Goal: Task Accomplishment & Management: Manage account settings

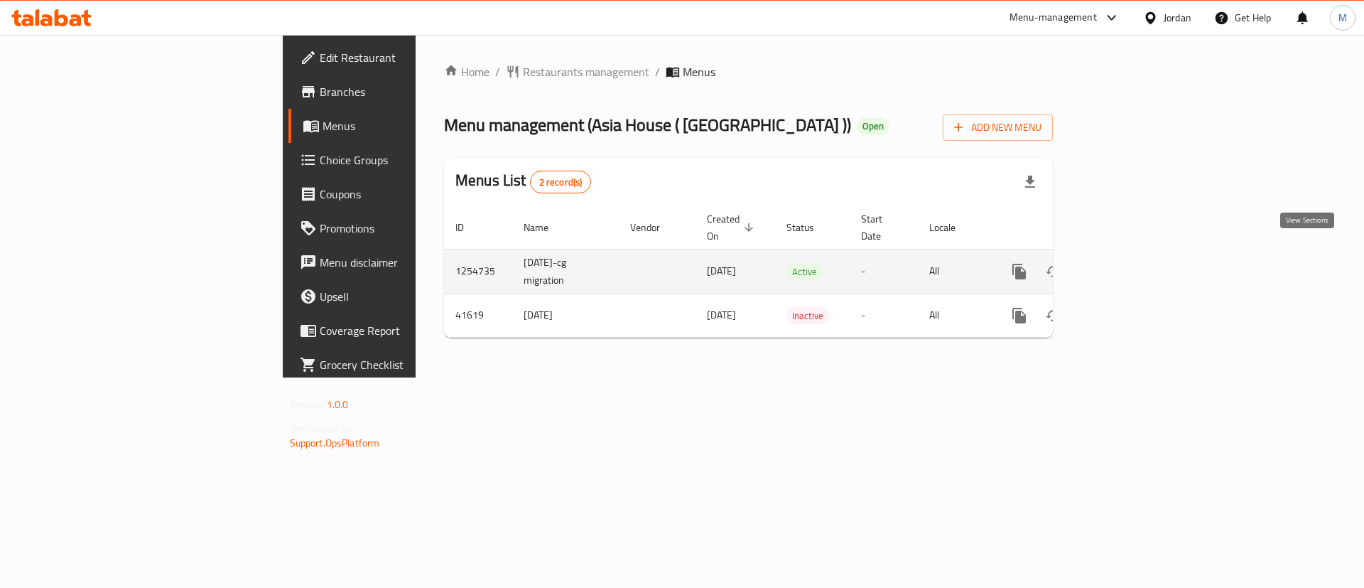
click at [1131, 263] on icon "enhanced table" at bounding box center [1122, 271] width 17 height 17
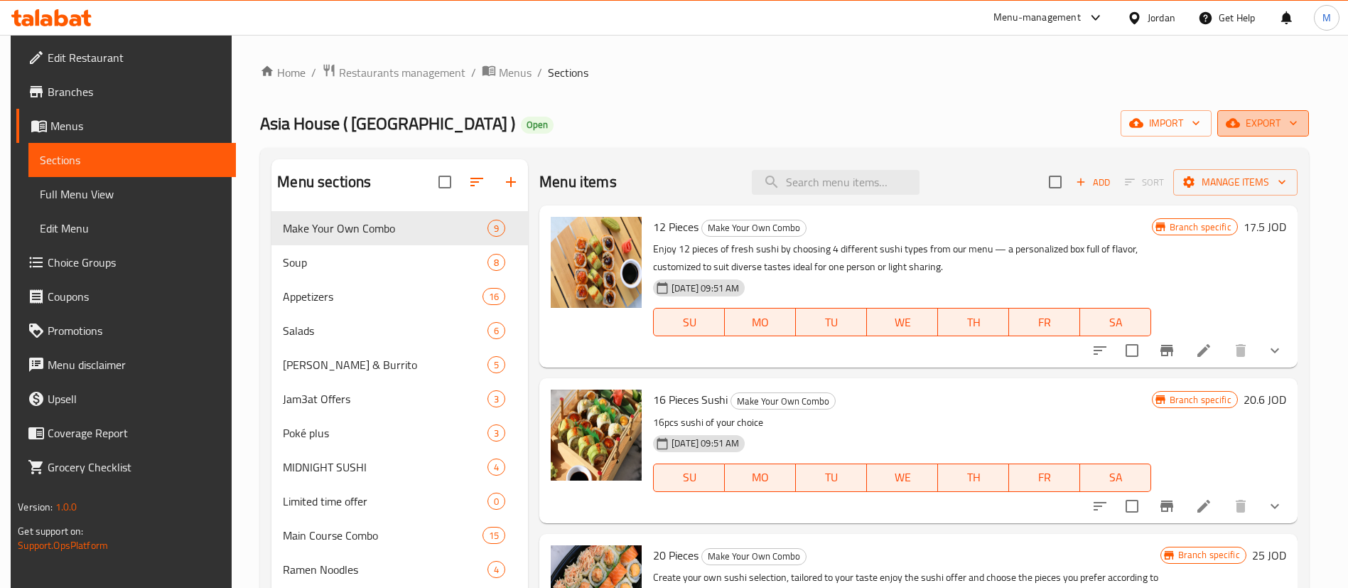
click at [1240, 124] on icon "button" at bounding box center [1233, 123] width 14 height 14
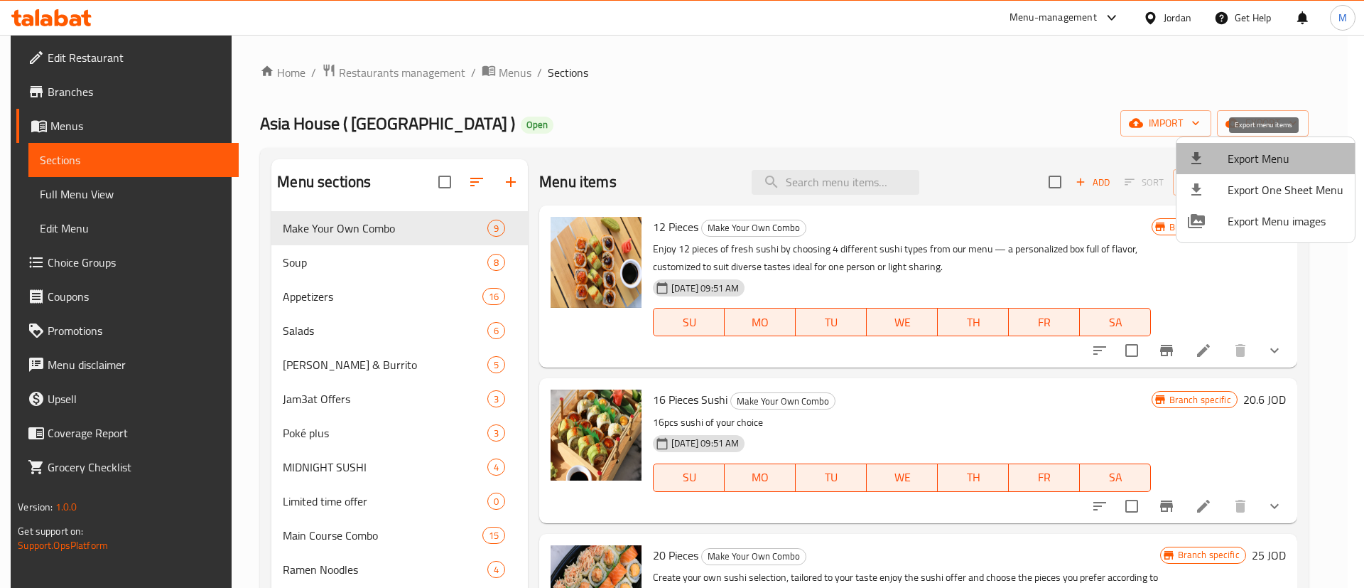
click at [1293, 153] on span "Export Menu" at bounding box center [1286, 158] width 116 height 17
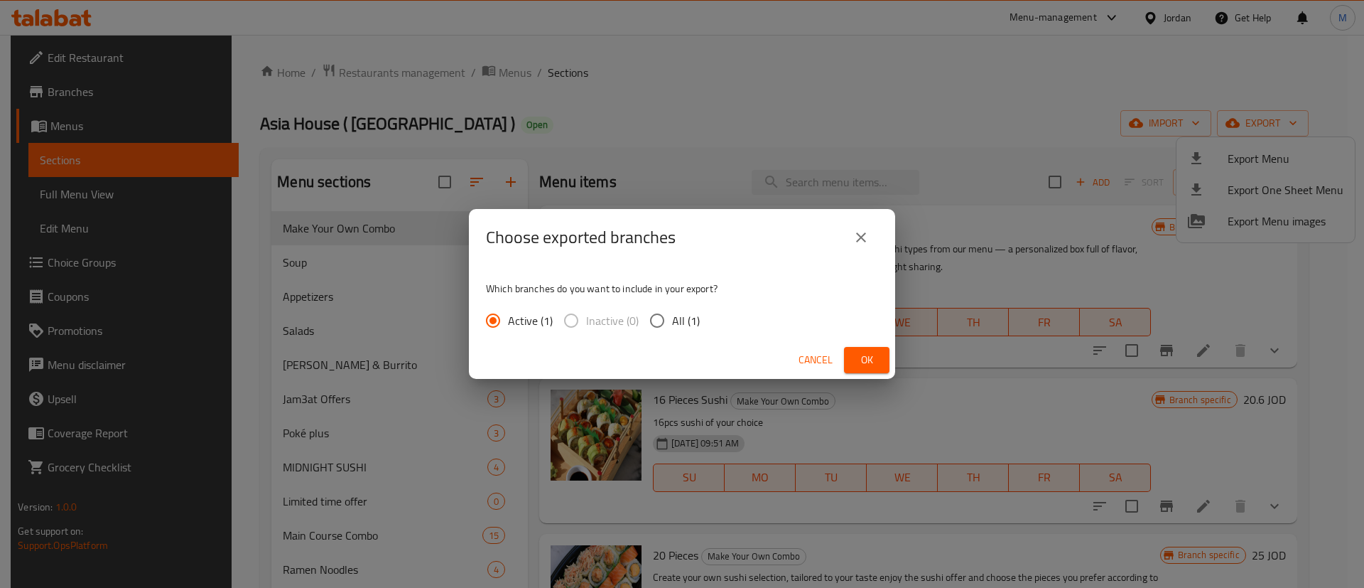
click at [854, 354] on button "Ok" at bounding box center [866, 360] width 45 height 26
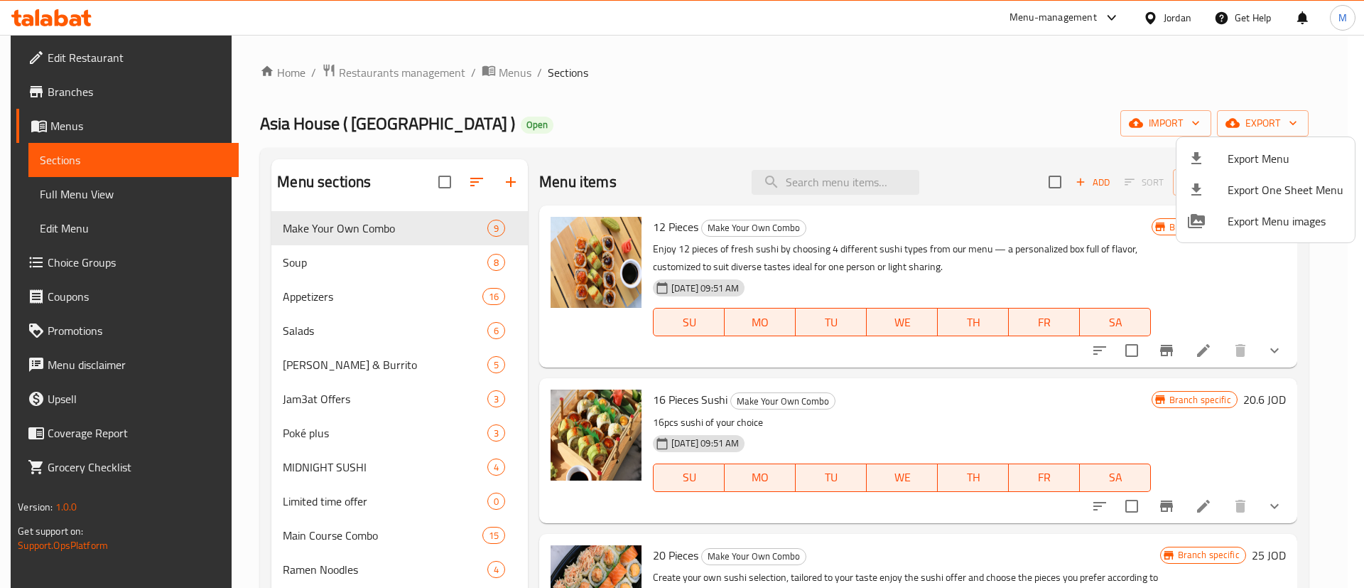
click at [402, 72] on div at bounding box center [682, 294] width 1364 height 588
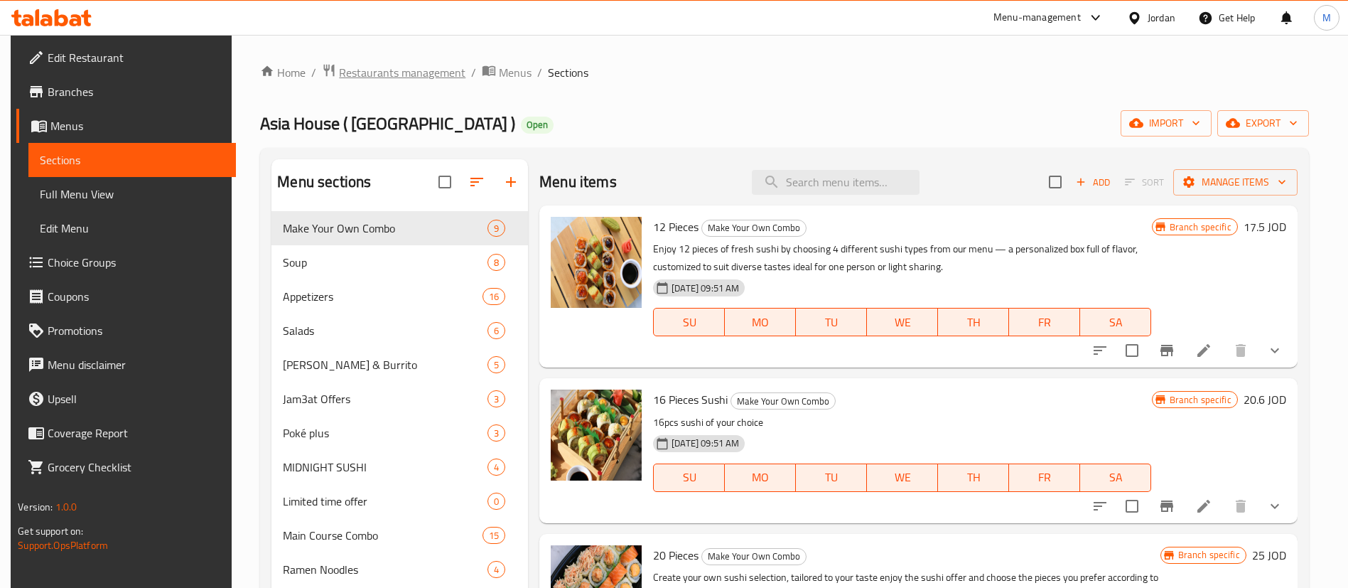
click at [402, 72] on span "Restaurants management" at bounding box center [402, 72] width 126 height 17
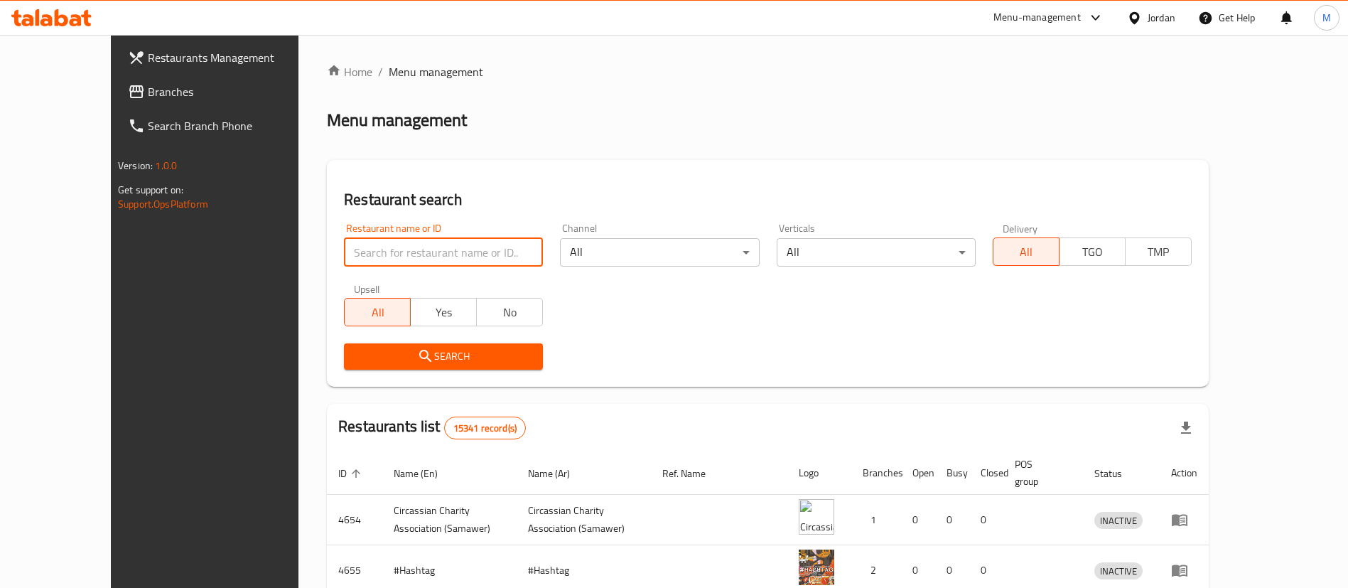
click at [374, 250] on input "search" at bounding box center [443, 252] width 199 height 28
type input "live sushi"
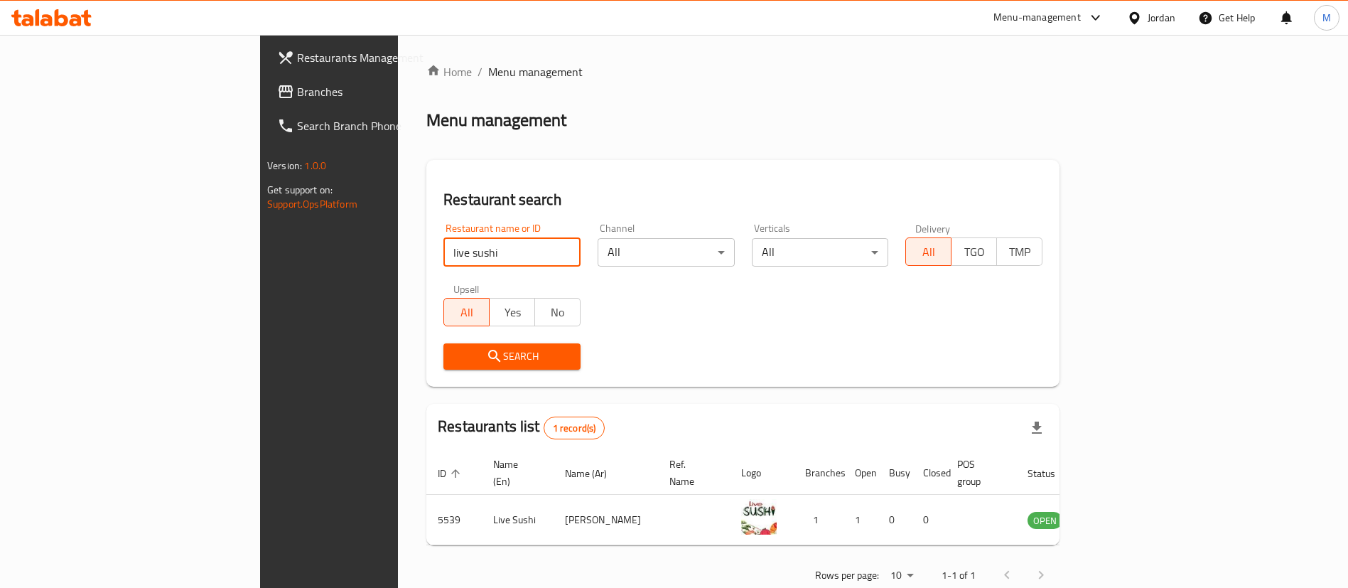
scroll to position [18, 0]
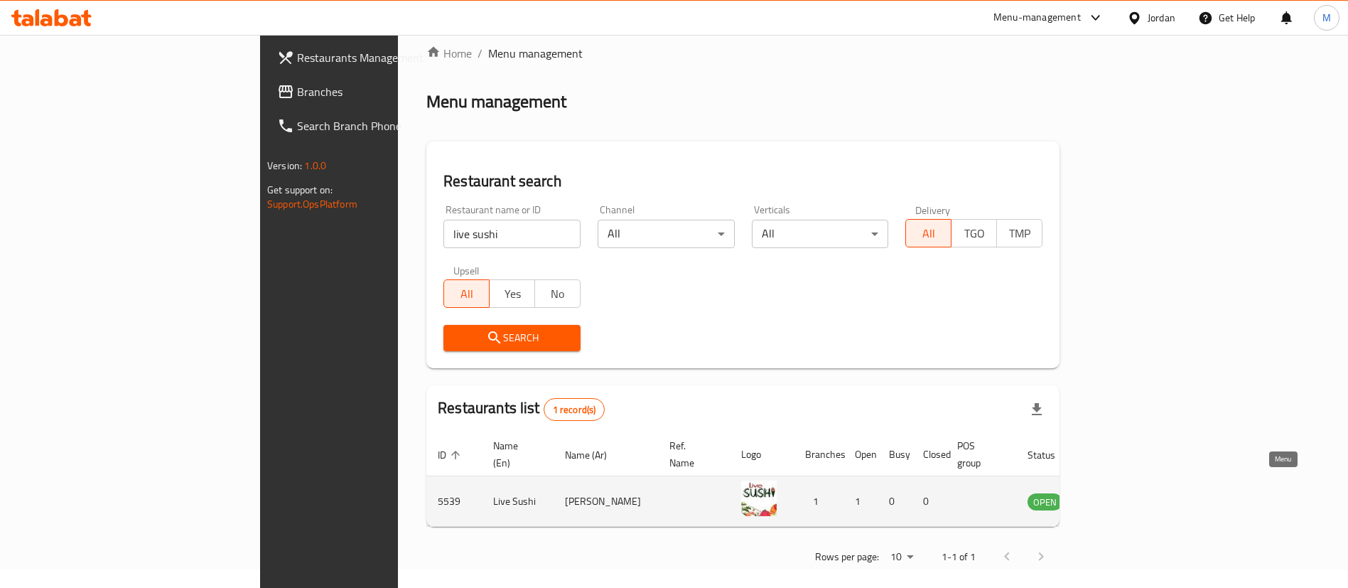
click at [1119, 496] on icon "enhanced table" at bounding box center [1111, 502] width 16 height 12
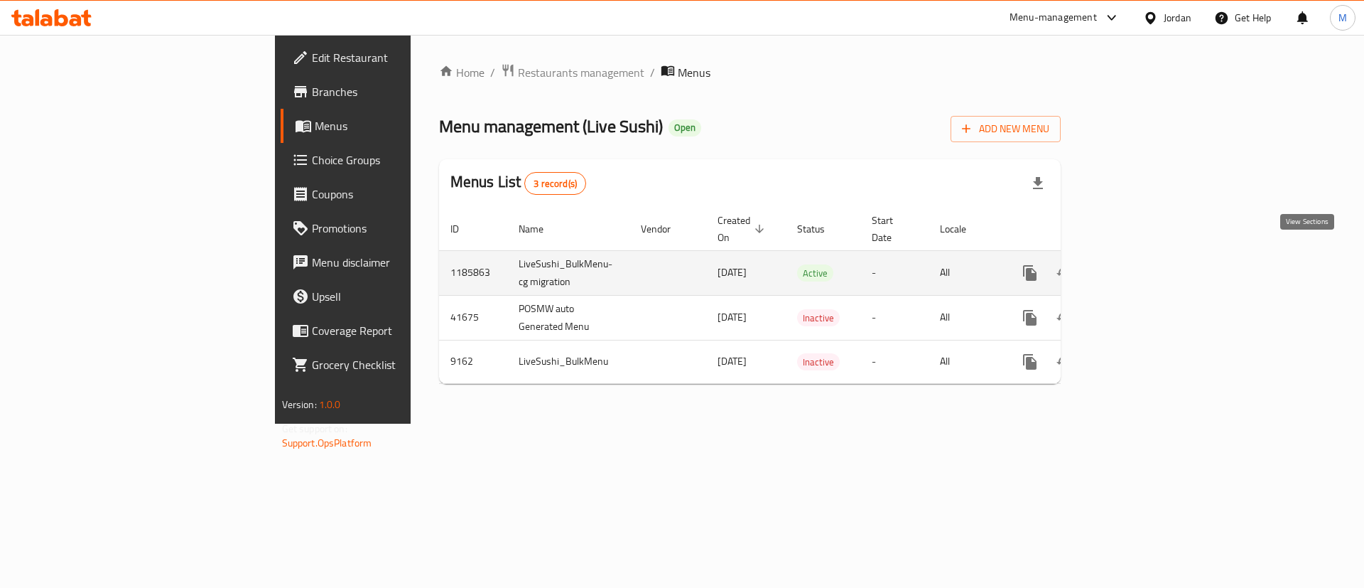
click at [1139, 267] on icon "enhanced table" at bounding box center [1132, 273] width 13 height 13
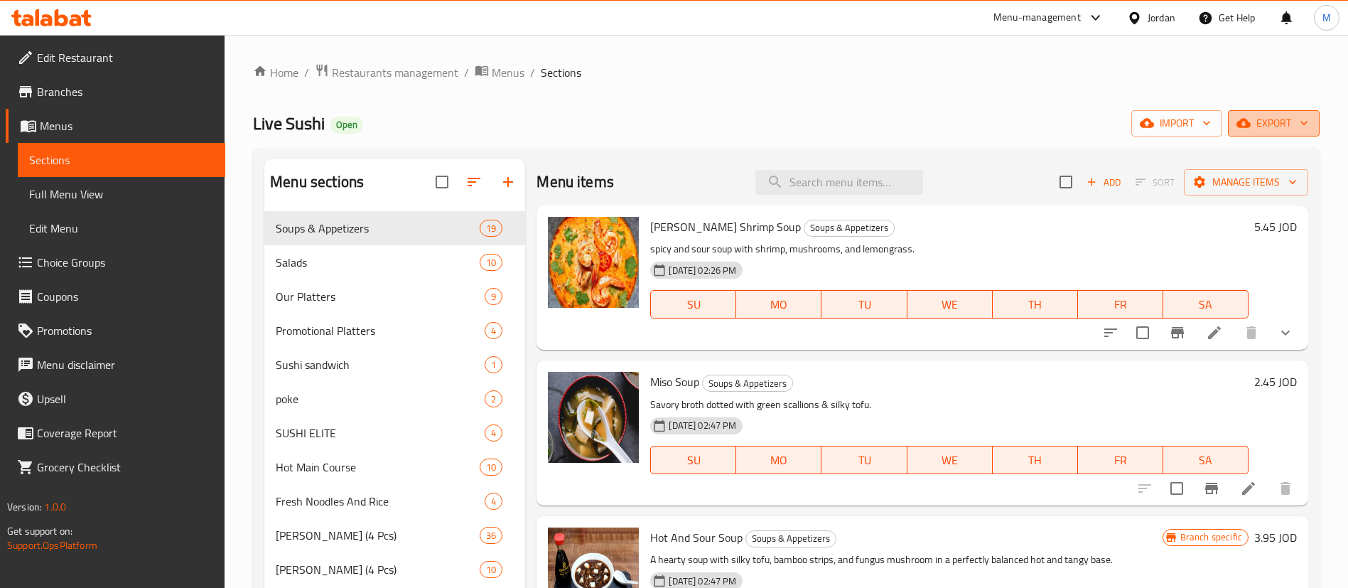
click at [1267, 134] on button "export" at bounding box center [1274, 123] width 92 height 26
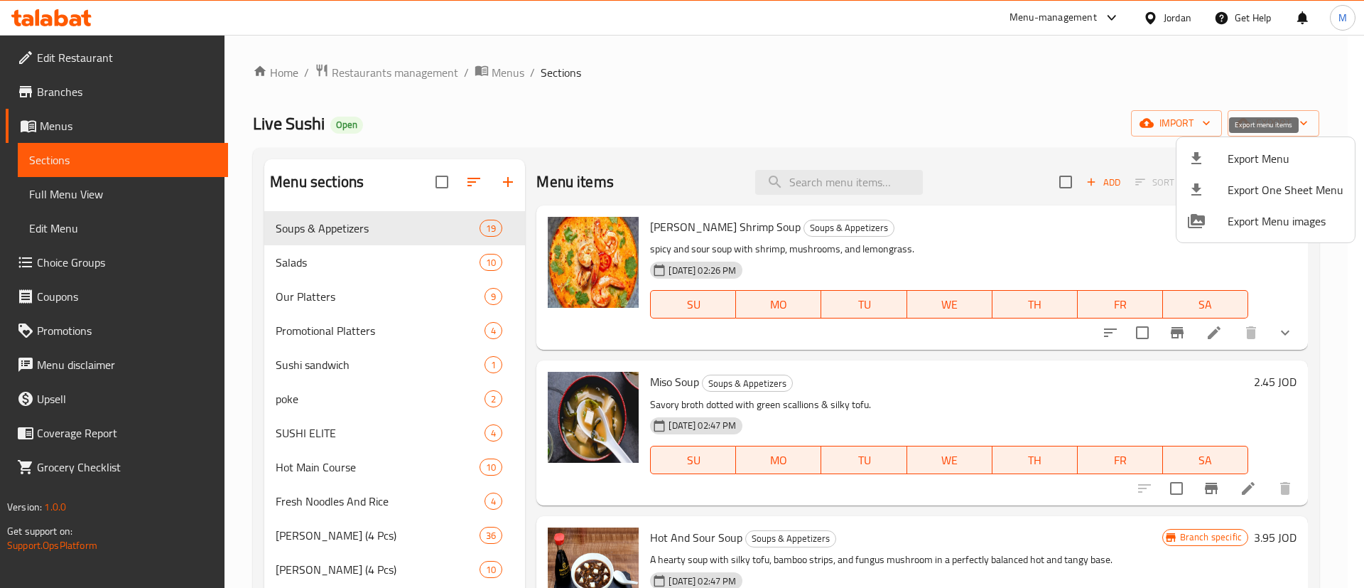
click at [1263, 161] on span "Export Menu" at bounding box center [1286, 158] width 116 height 17
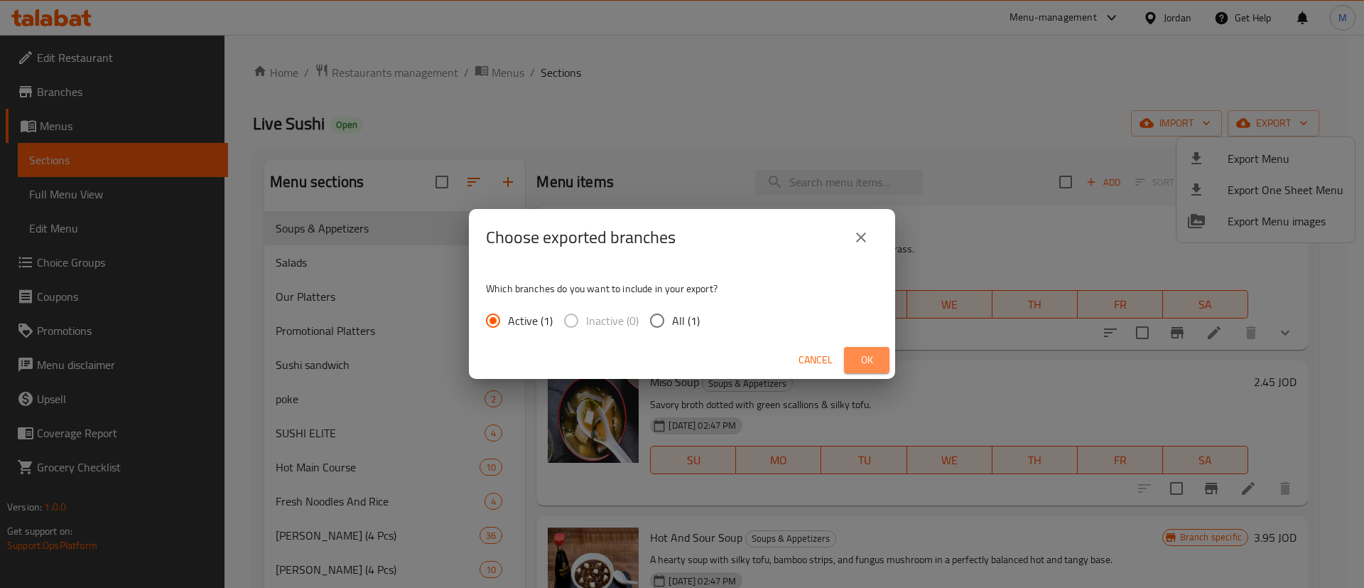
click at [882, 357] on button "Ok" at bounding box center [866, 360] width 45 height 26
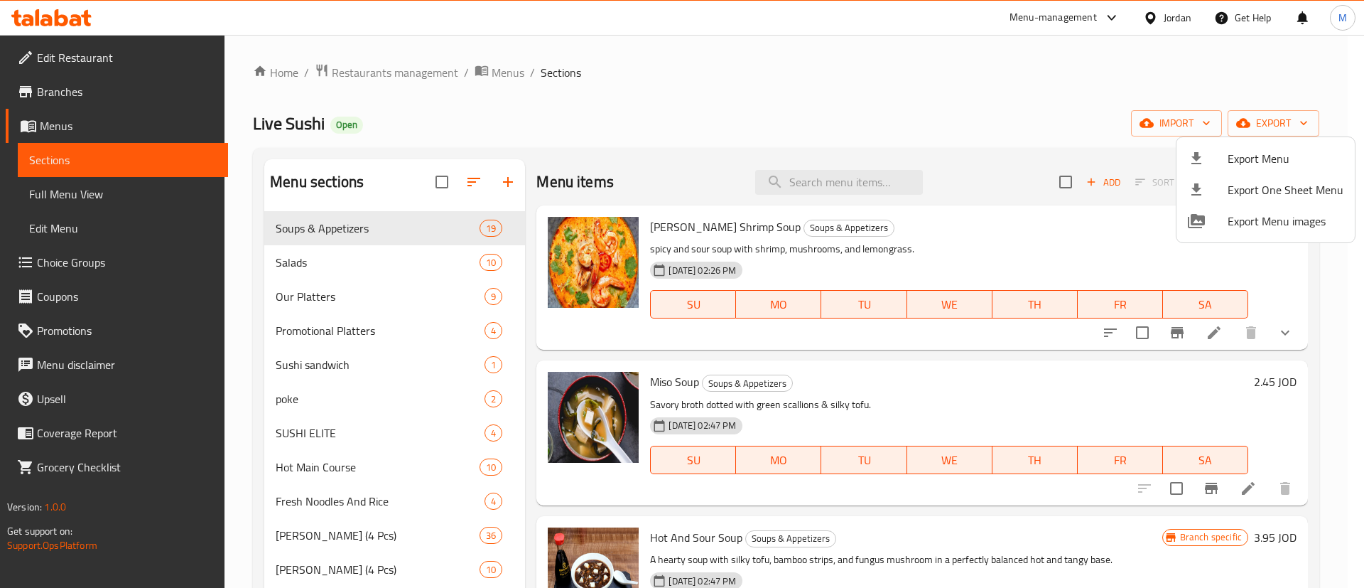
click at [407, 77] on div at bounding box center [682, 294] width 1364 height 588
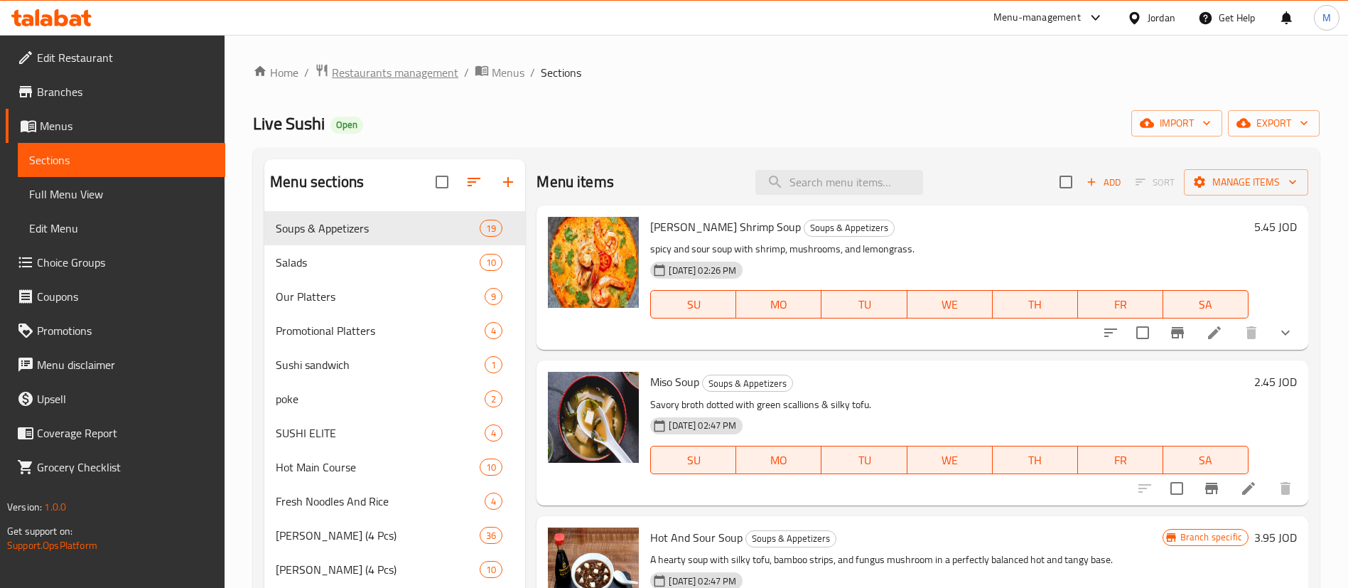
click at [407, 77] on span "Restaurants management" at bounding box center [395, 72] width 126 height 17
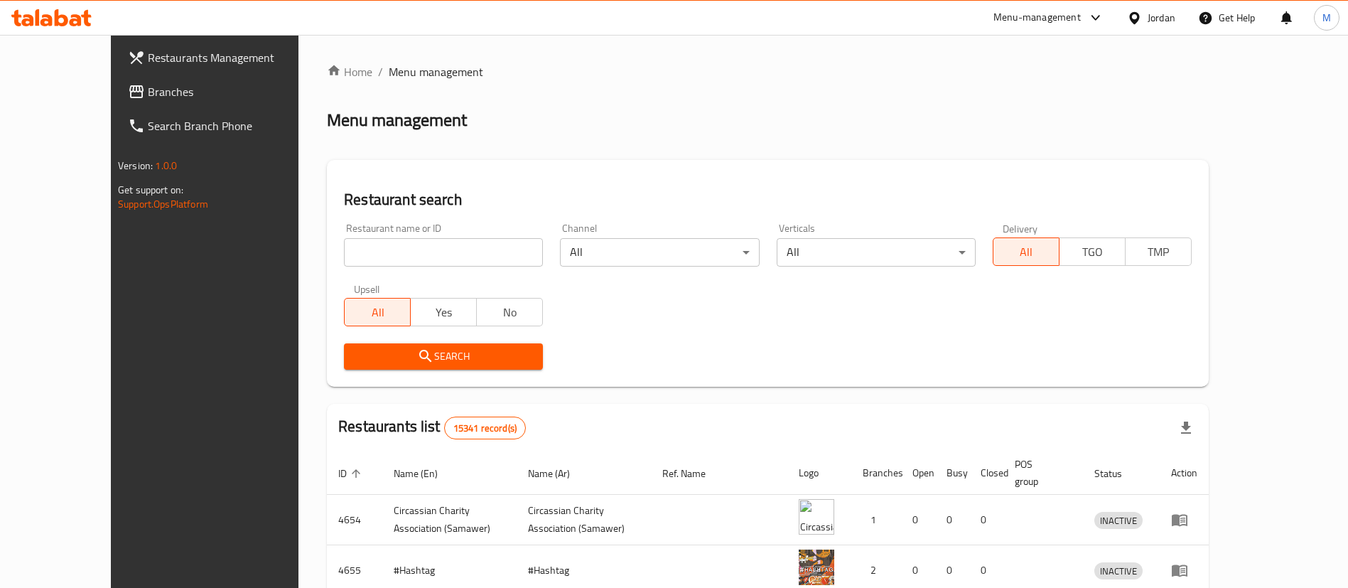
click at [394, 261] on input "search" at bounding box center [443, 252] width 199 height 28
type input "[DEMOGRAPHIC_DATA]"
click button "Search" at bounding box center [443, 356] width 199 height 26
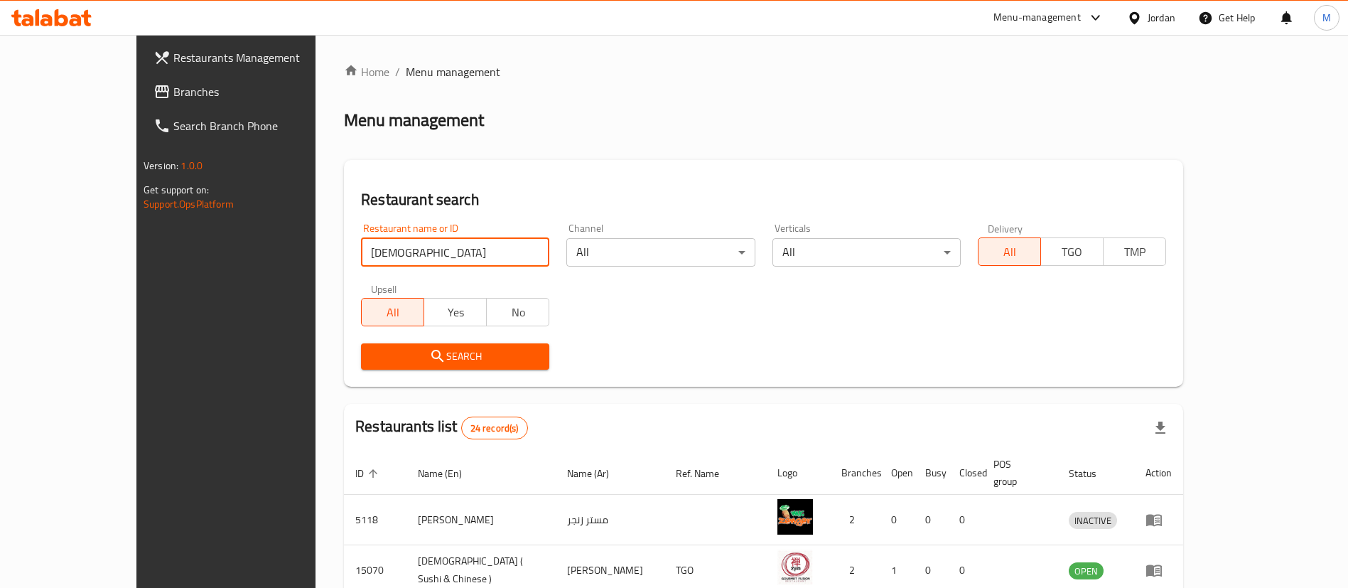
scroll to position [473, 0]
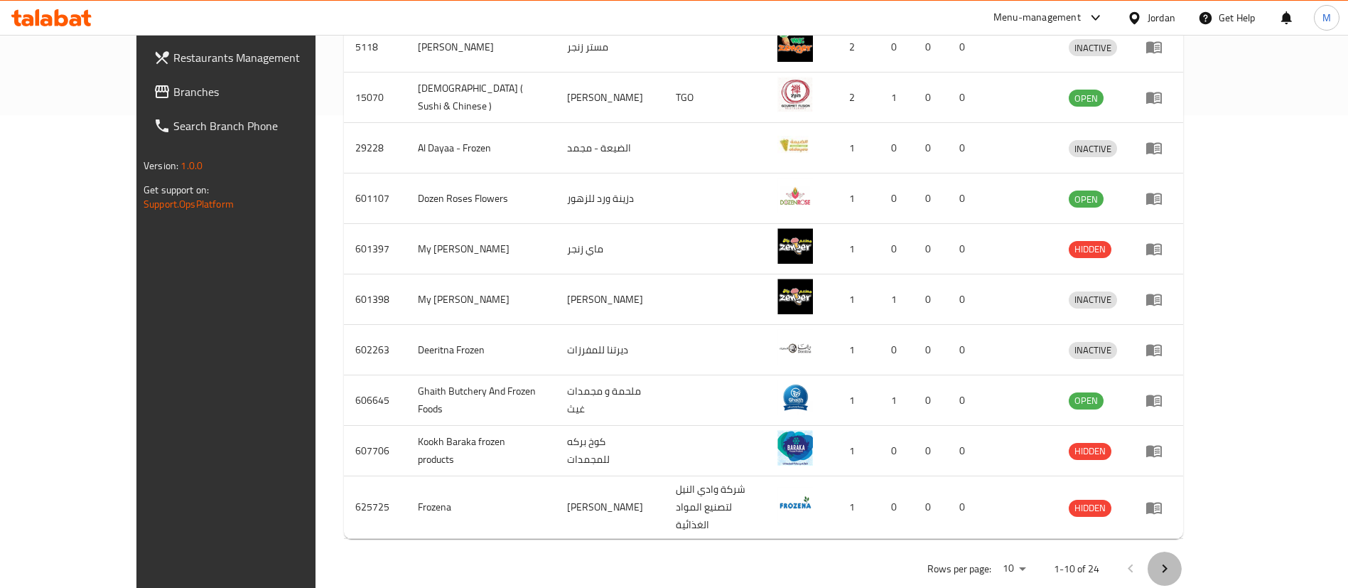
click at [1173, 560] on icon "Next page" at bounding box center [1164, 568] width 17 height 17
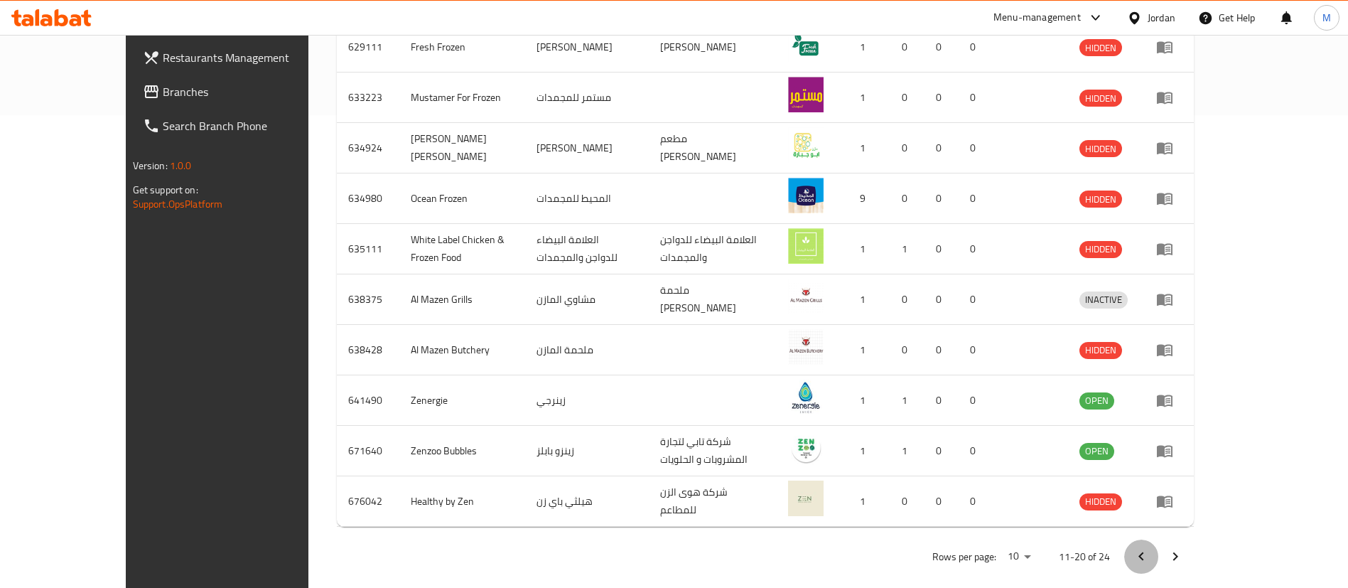
click at [1158, 539] on button "Previous page" at bounding box center [1141, 556] width 34 height 34
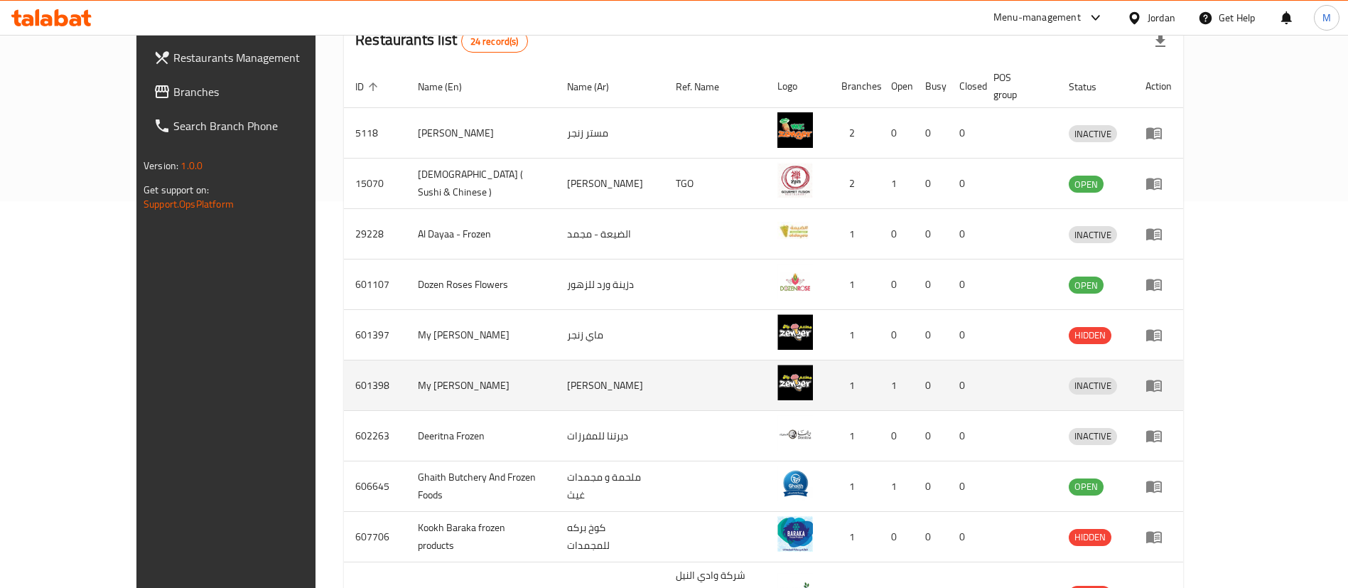
scroll to position [385, 0]
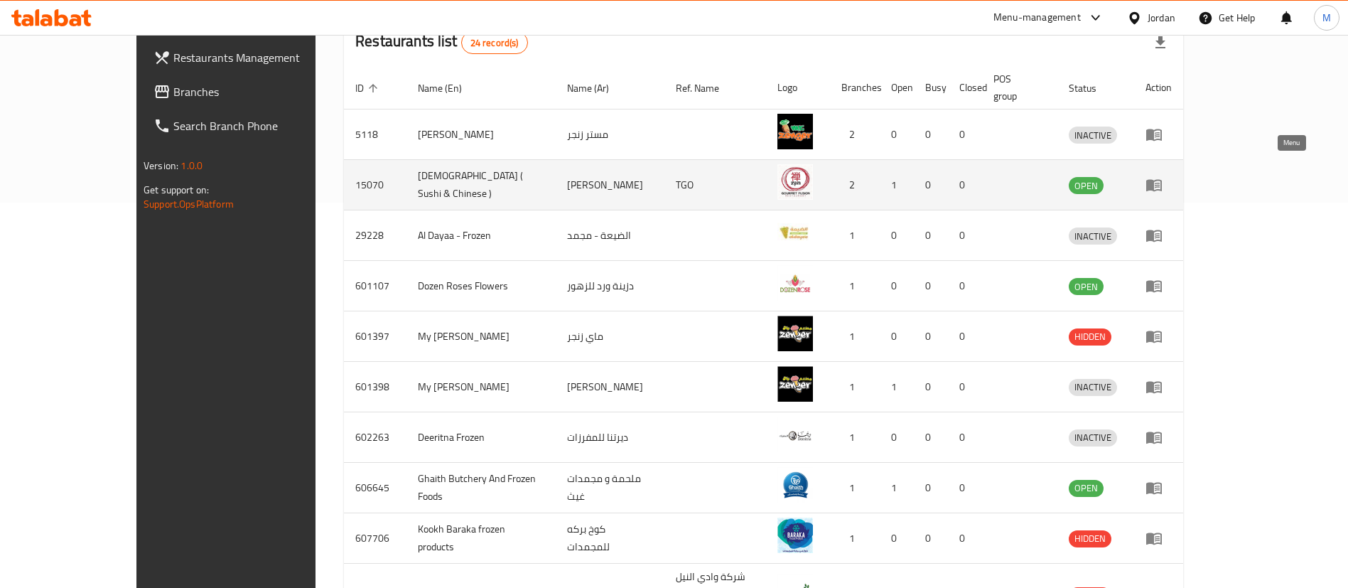
click at [1162, 180] on icon "enhanced table" at bounding box center [1154, 186] width 16 height 12
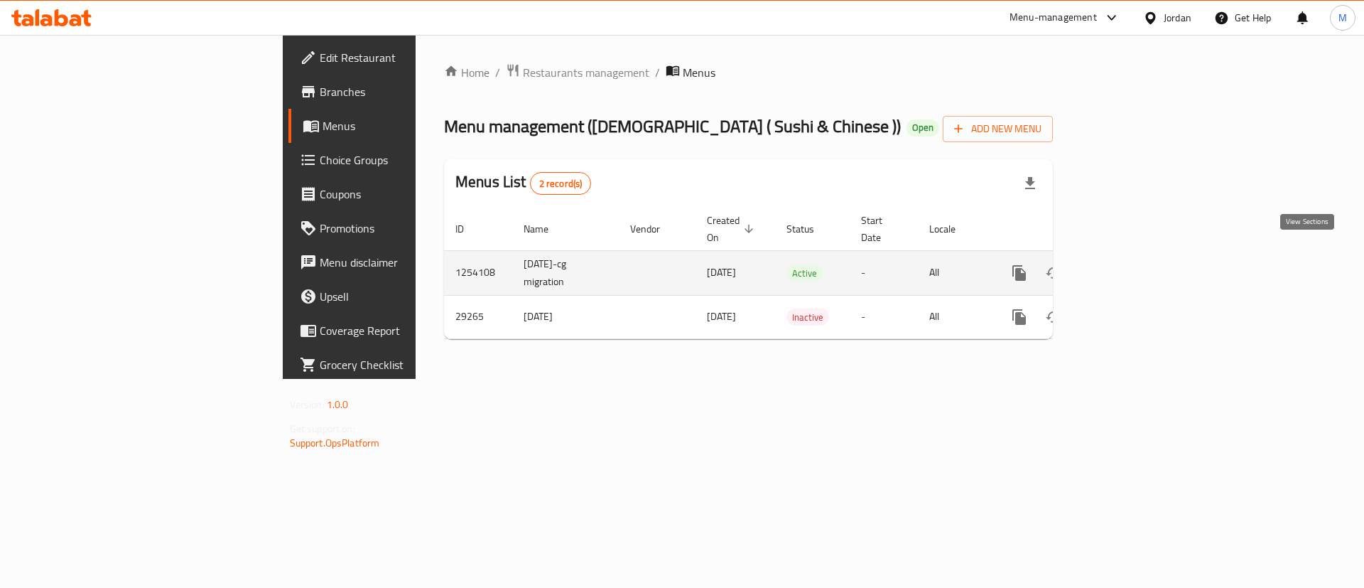
click at [1131, 264] on icon "enhanced table" at bounding box center [1122, 272] width 17 height 17
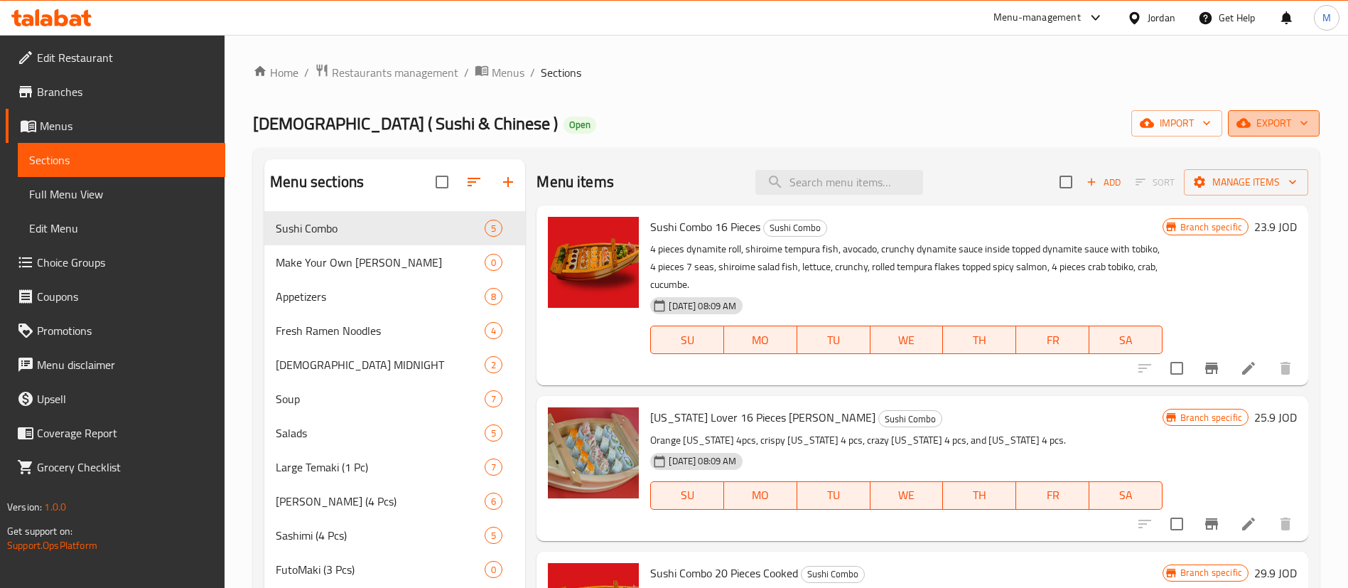
click at [1243, 116] on icon "button" at bounding box center [1244, 123] width 14 height 14
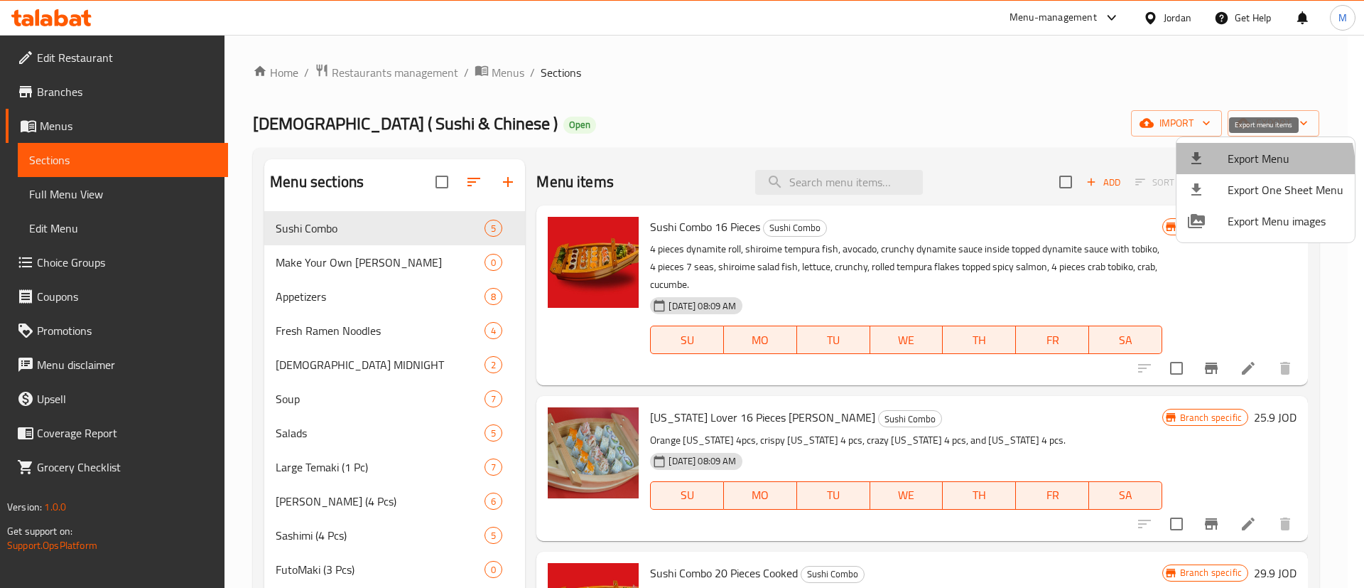
click at [1244, 167] on span "Export Menu" at bounding box center [1286, 158] width 116 height 17
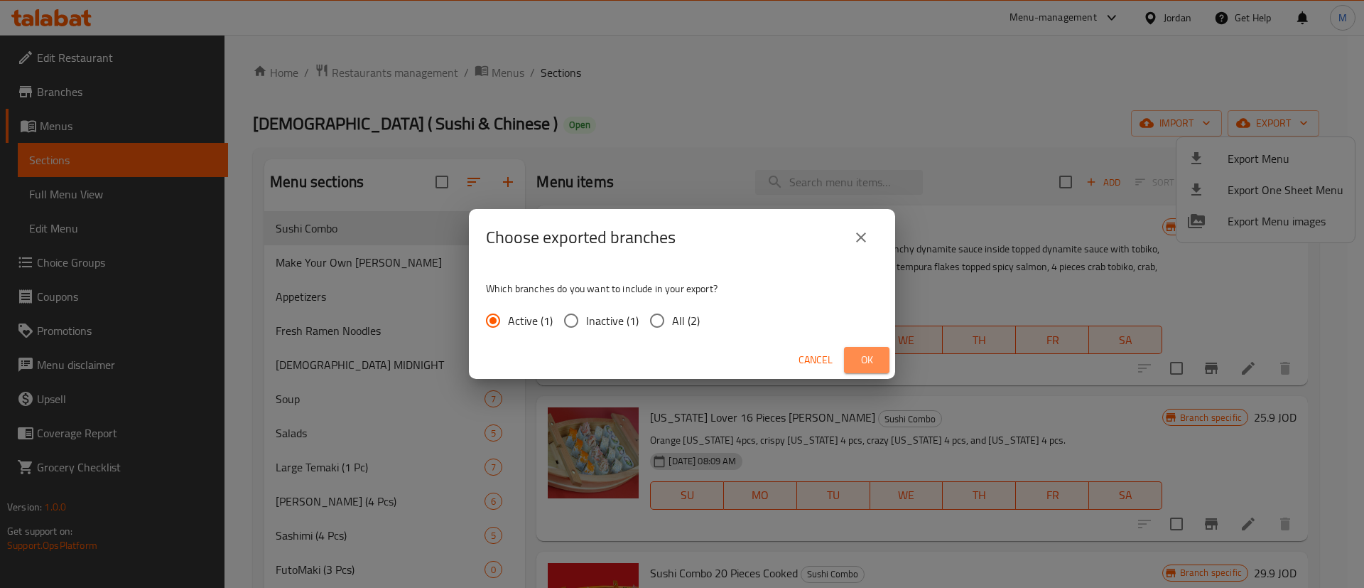
click at [858, 356] on span "Ok" at bounding box center [867, 360] width 23 height 18
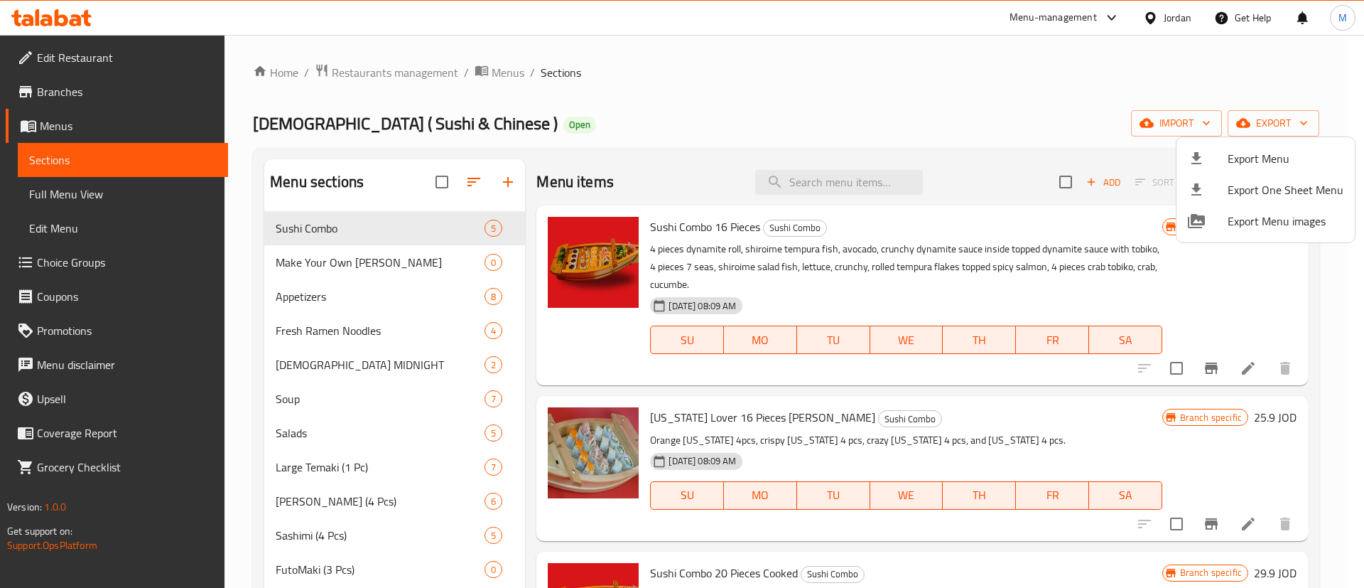
click at [375, 72] on div at bounding box center [682, 294] width 1364 height 588
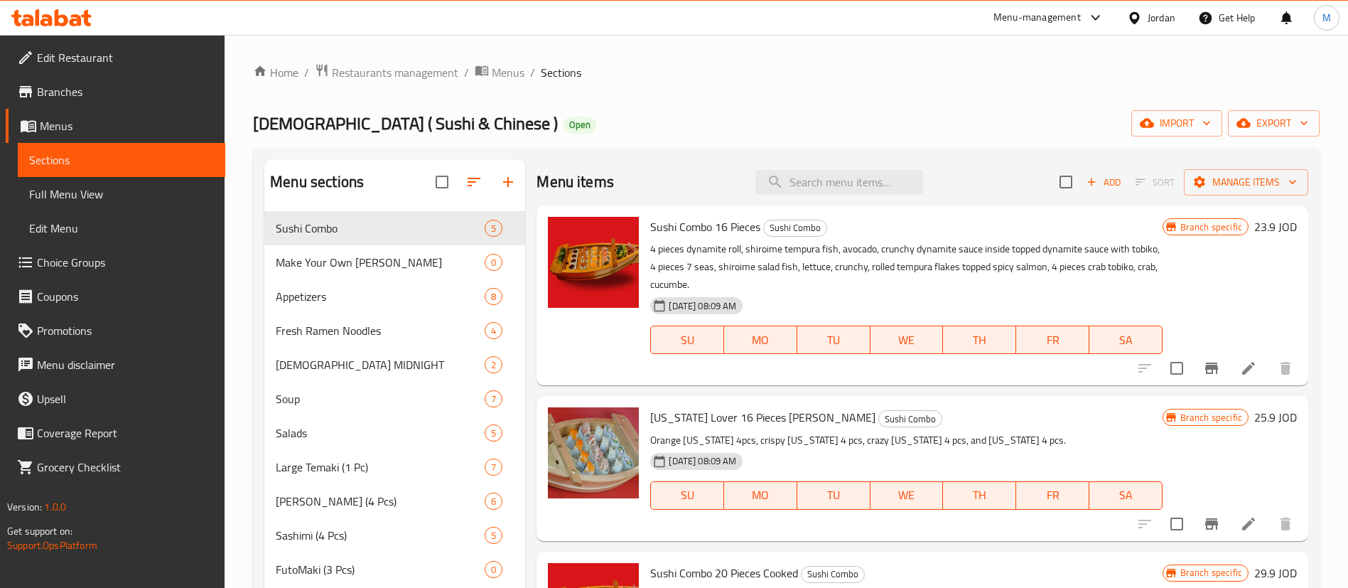
click at [375, 72] on span "Restaurants management" at bounding box center [395, 72] width 126 height 17
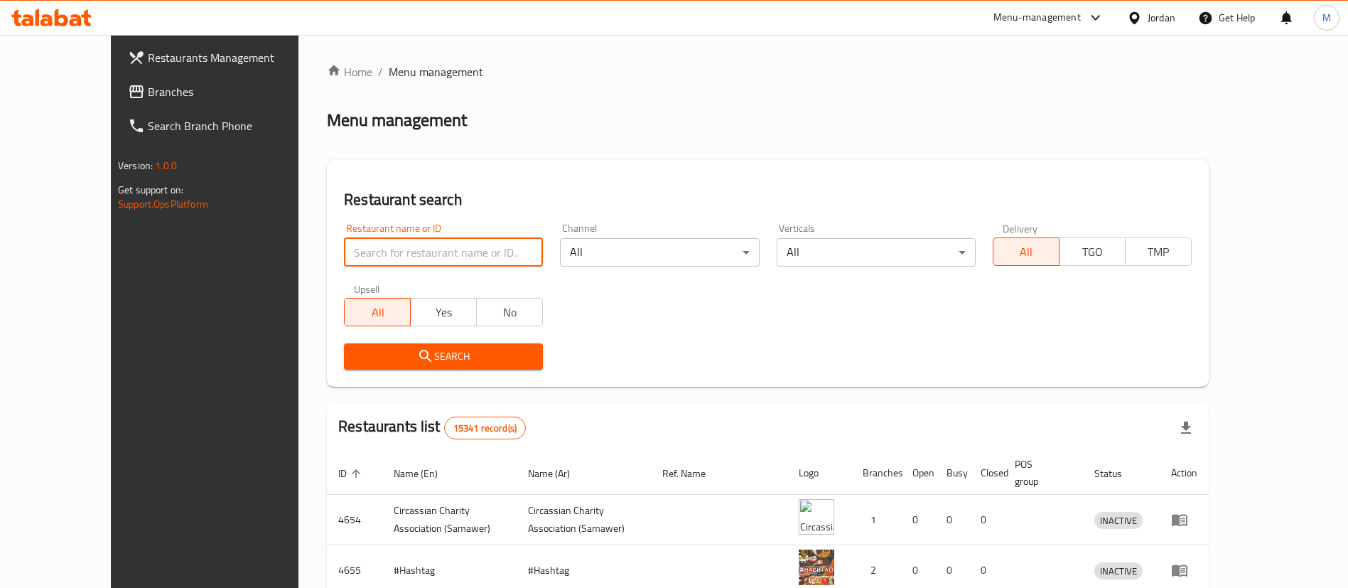
click at [372, 257] on input "search" at bounding box center [443, 252] width 199 height 28
type input "sushi now"
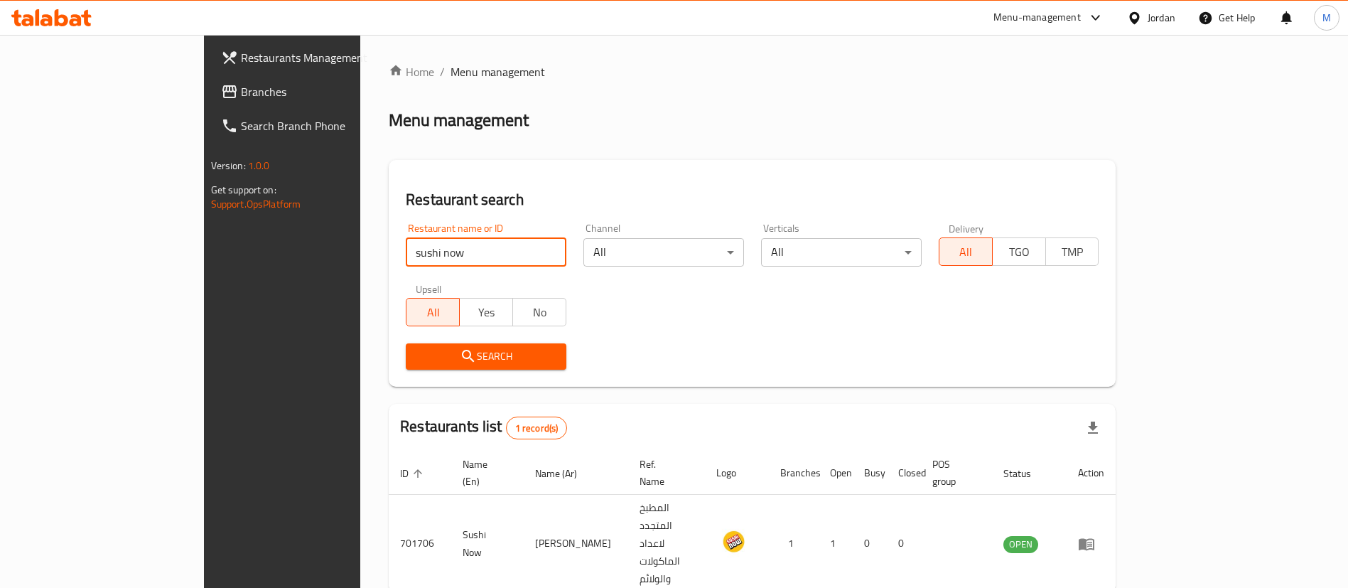
scroll to position [18, 0]
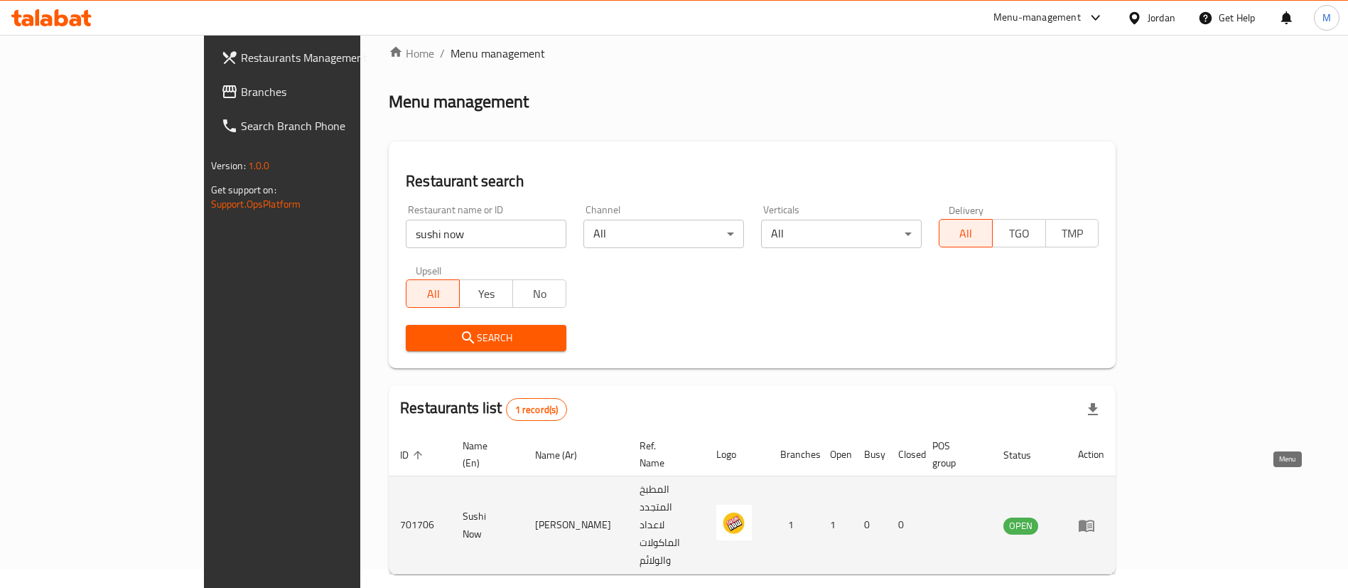
click at [1094, 520] on icon "enhanced table" at bounding box center [1087, 526] width 16 height 12
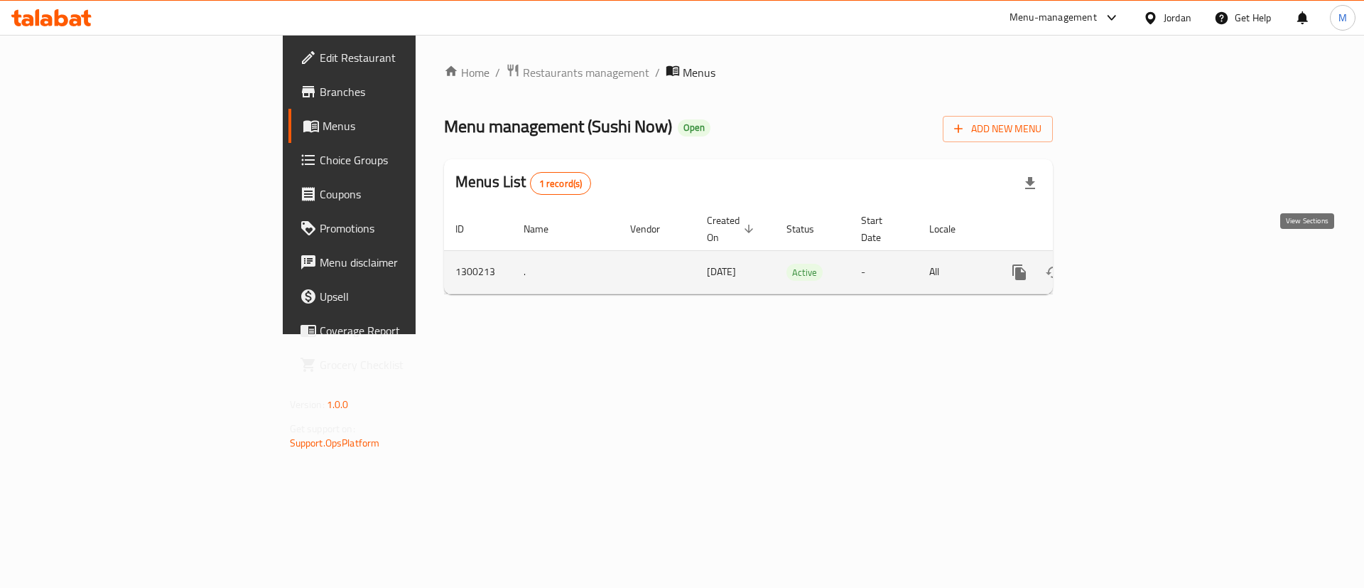
click at [1131, 264] on icon "enhanced table" at bounding box center [1122, 272] width 17 height 17
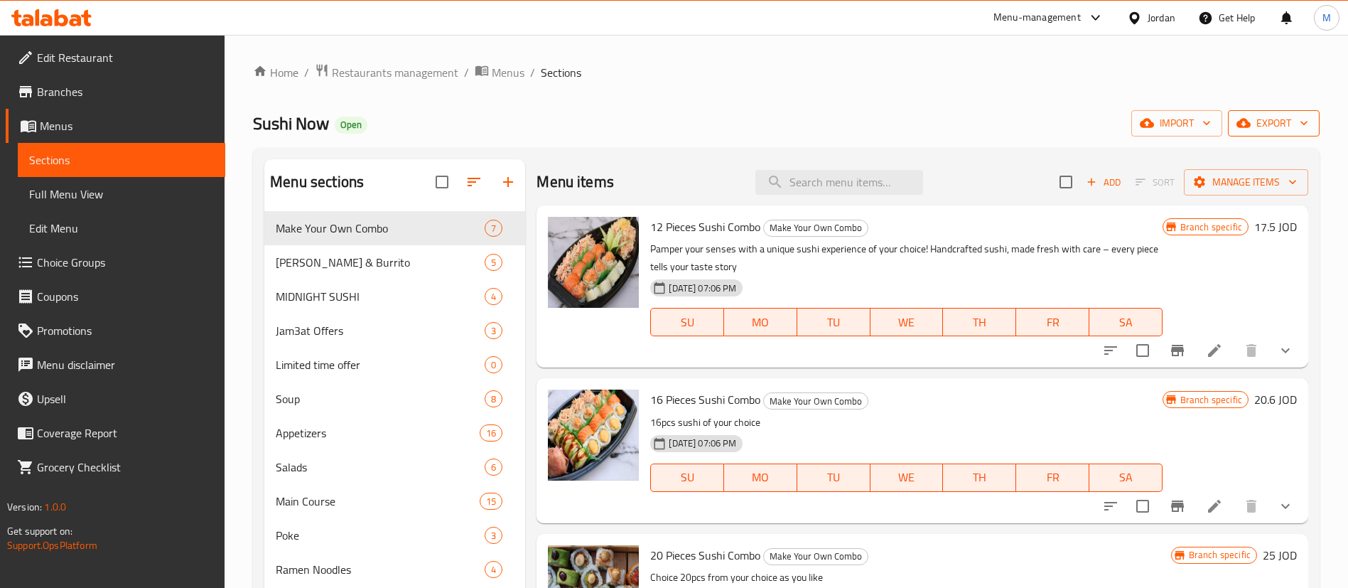
click at [1257, 129] on span "export" at bounding box center [1273, 123] width 69 height 18
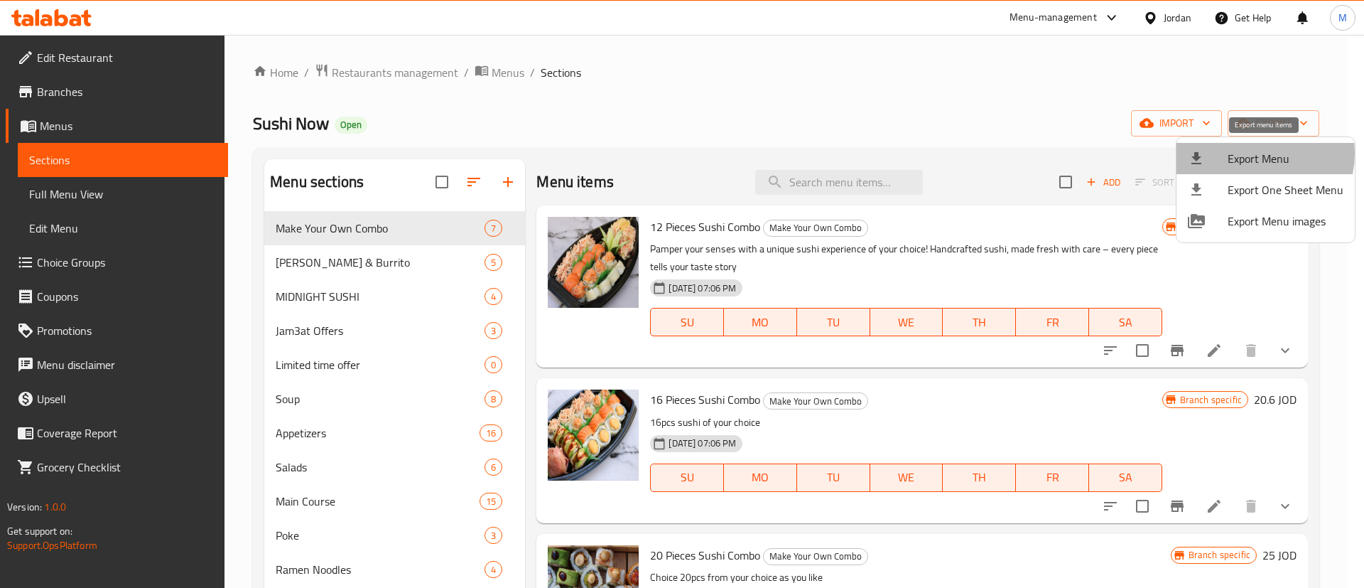
click at [1253, 154] on span "Export Menu" at bounding box center [1286, 158] width 116 height 17
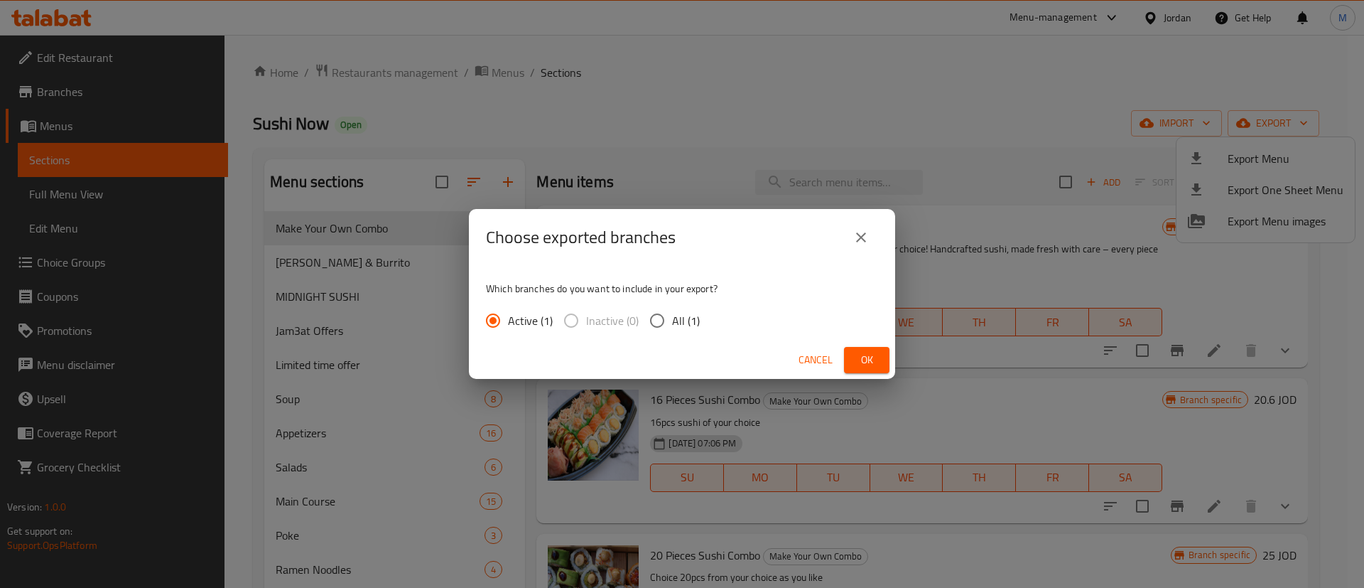
click at [858, 350] on button "Ok" at bounding box center [866, 360] width 45 height 26
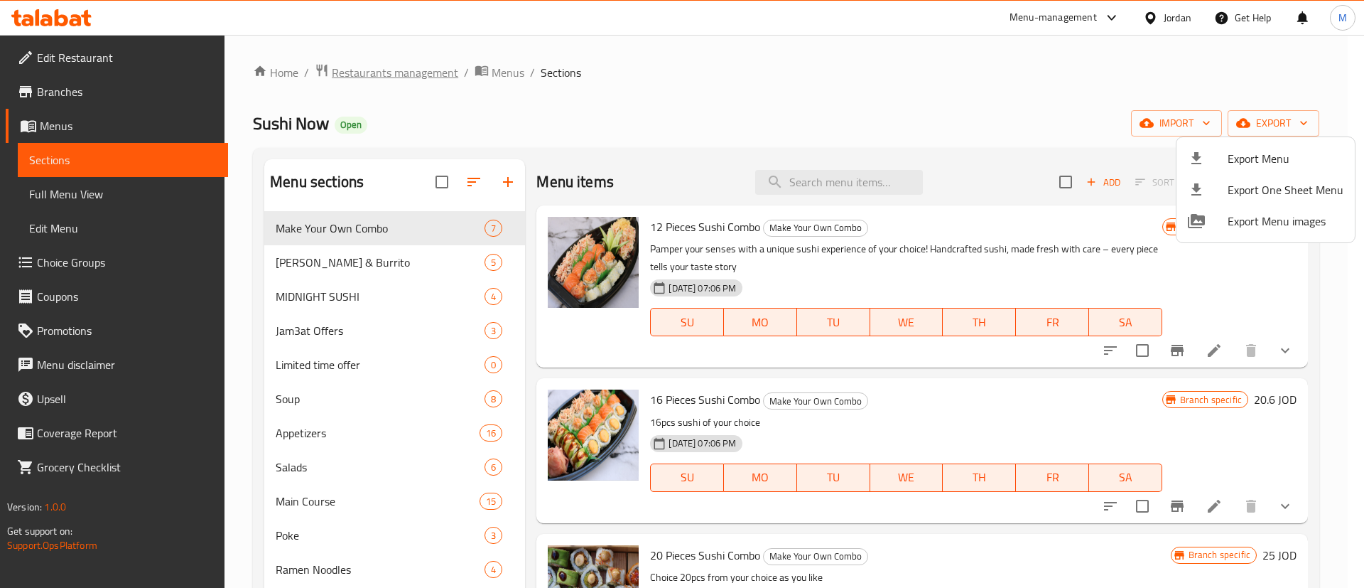
drag, startPoint x: 411, startPoint y: 82, endPoint x: 427, endPoint y: 78, distance: 16.9
click at [427, 78] on div at bounding box center [682, 294] width 1364 height 588
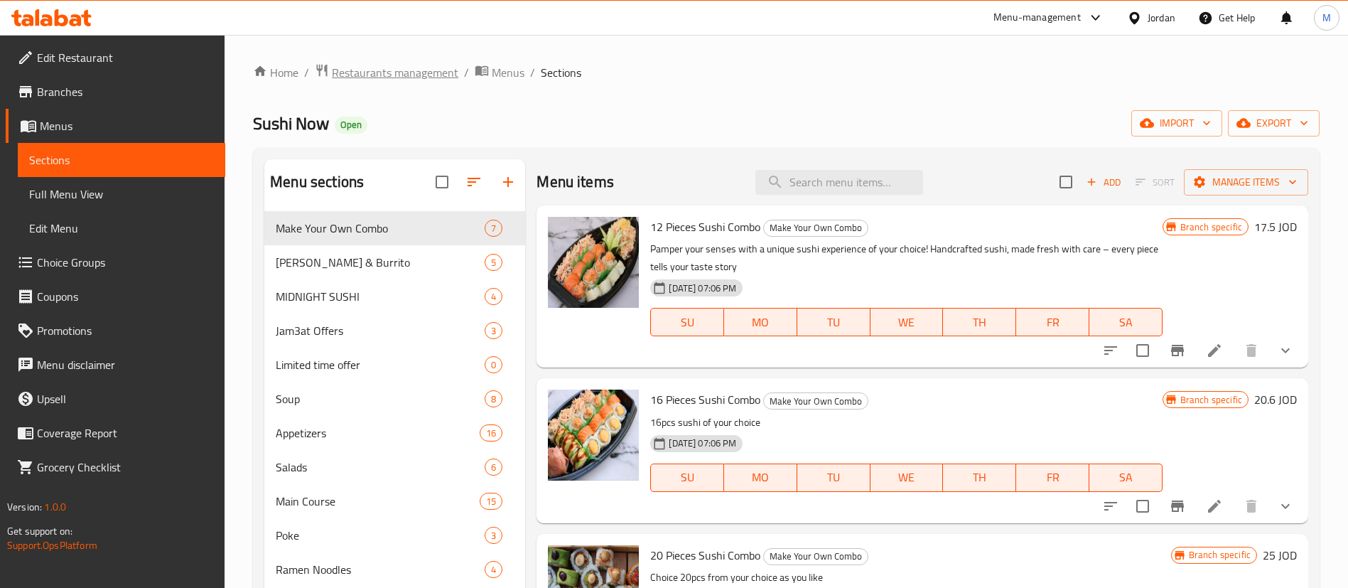
click at [427, 78] on span "Restaurants management" at bounding box center [395, 72] width 126 height 17
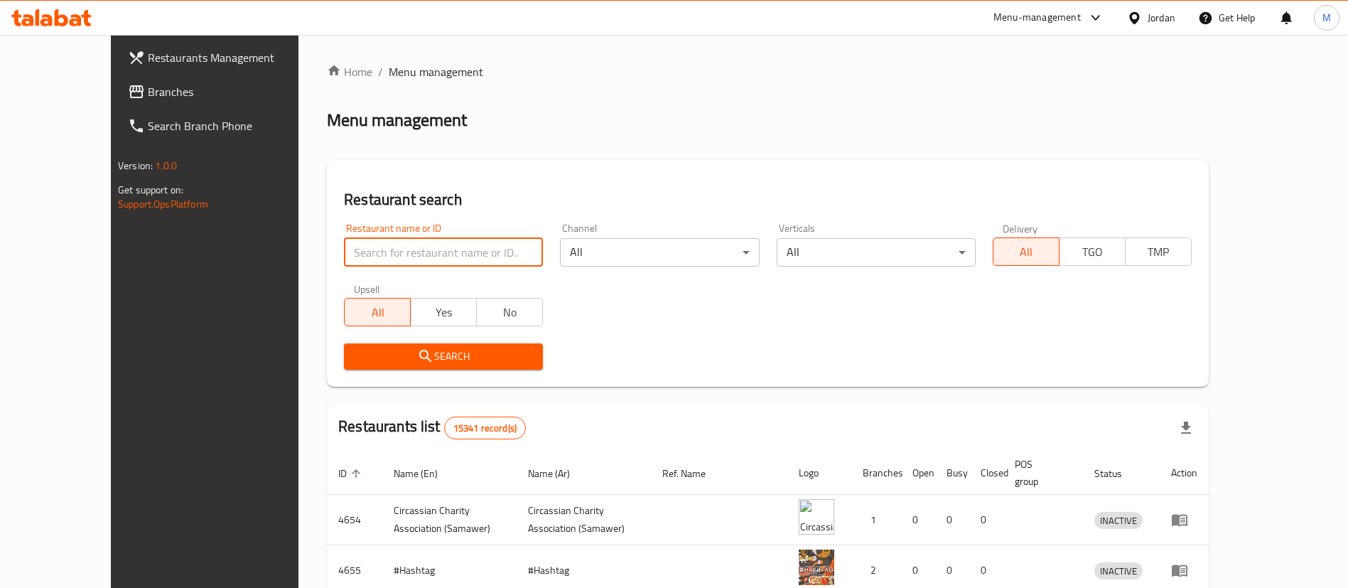
click at [388, 258] on input "search" at bounding box center [443, 252] width 199 height 28
type input "[PERSON_NAME] & [PERSON_NAME]"
click button "Search" at bounding box center [443, 356] width 199 height 26
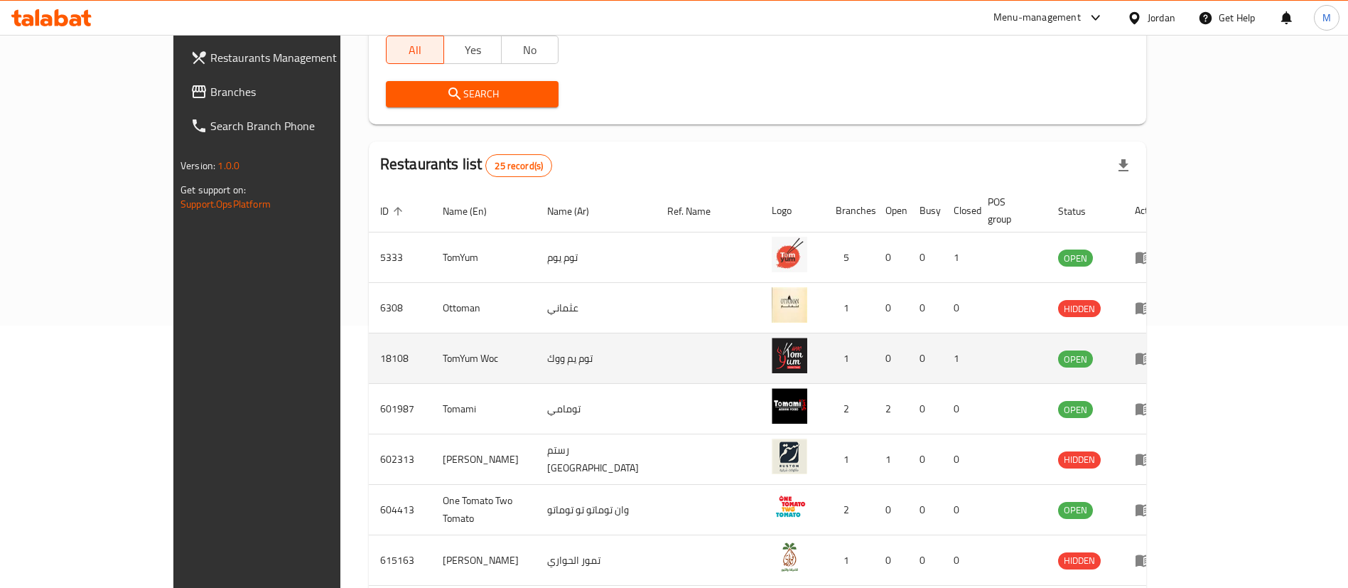
scroll to position [473, 0]
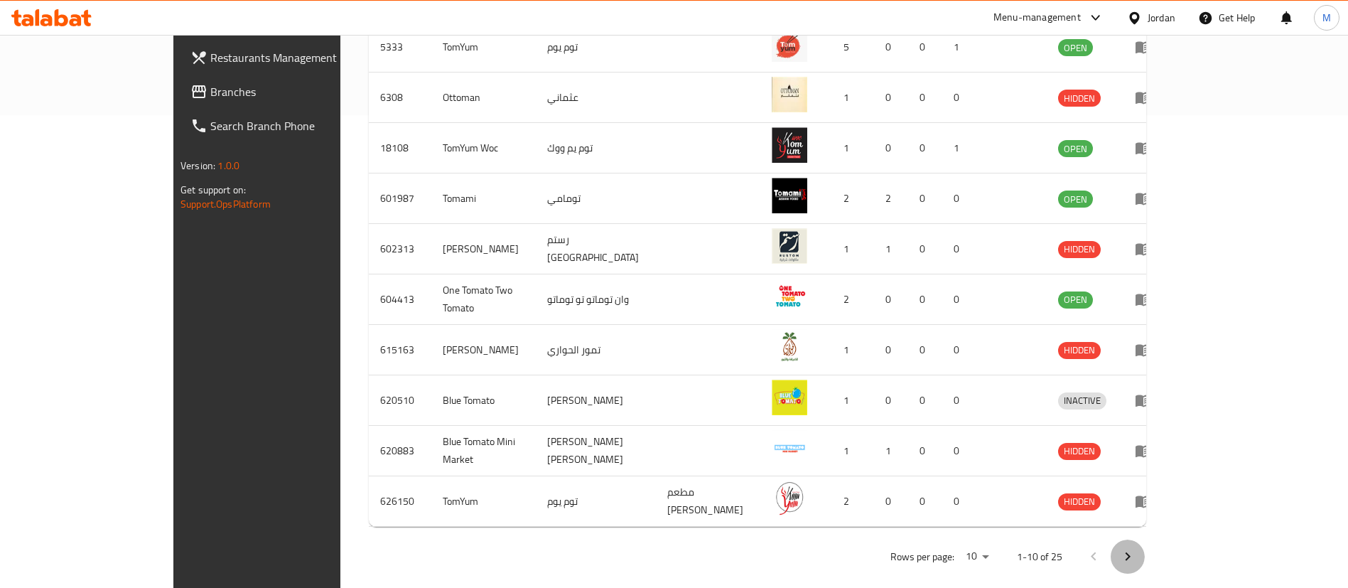
click at [1136, 549] on icon "Next page" at bounding box center [1127, 556] width 17 height 17
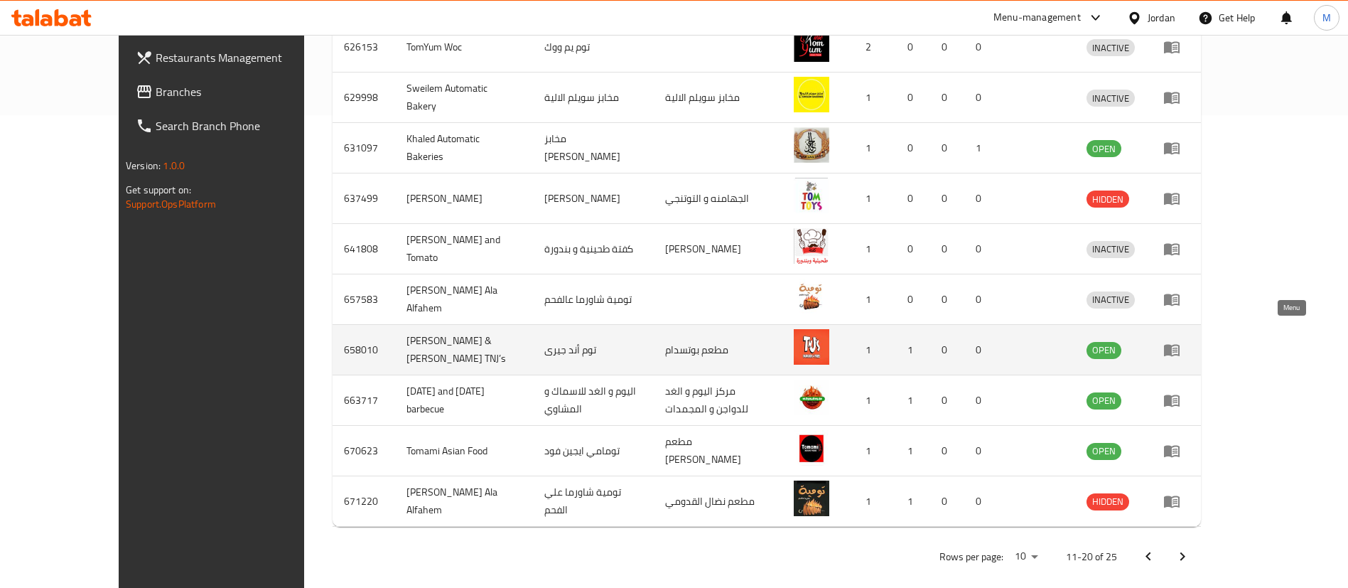
click at [1178, 348] on icon "enhanced table" at bounding box center [1175, 351] width 5 height 6
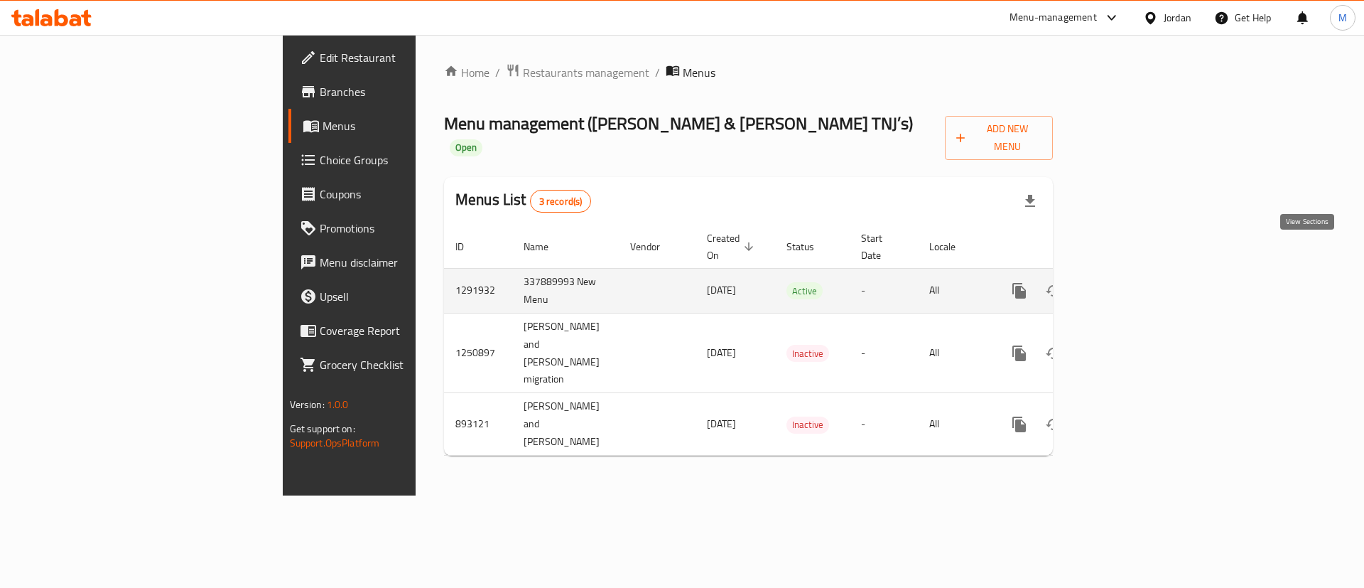
click at [1129, 284] on icon "enhanced table" at bounding box center [1122, 290] width 13 height 13
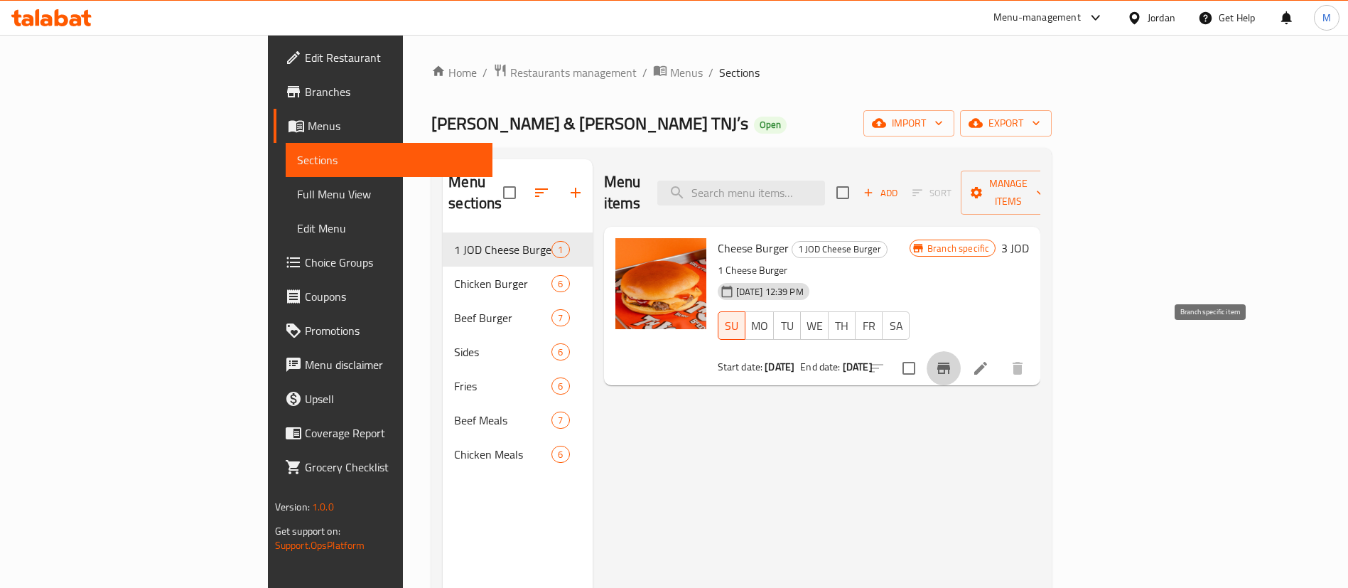
click at [961, 351] on button "Branch-specific-item" at bounding box center [944, 368] width 34 height 34
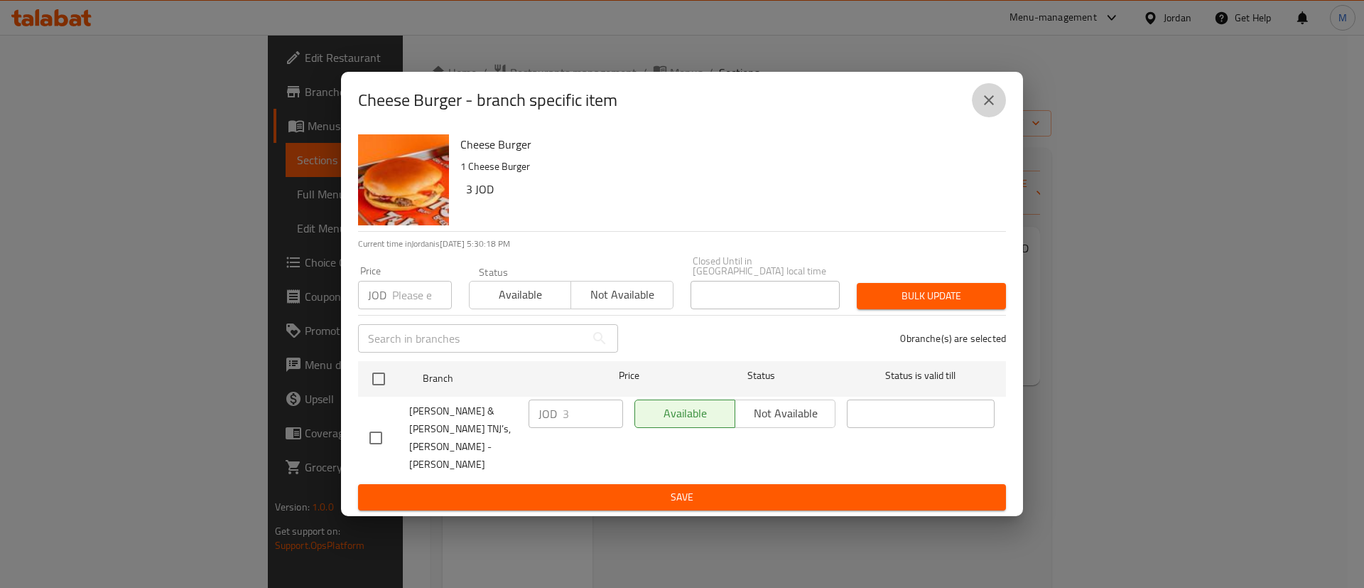
click at [989, 109] on icon "close" at bounding box center [989, 100] width 17 height 17
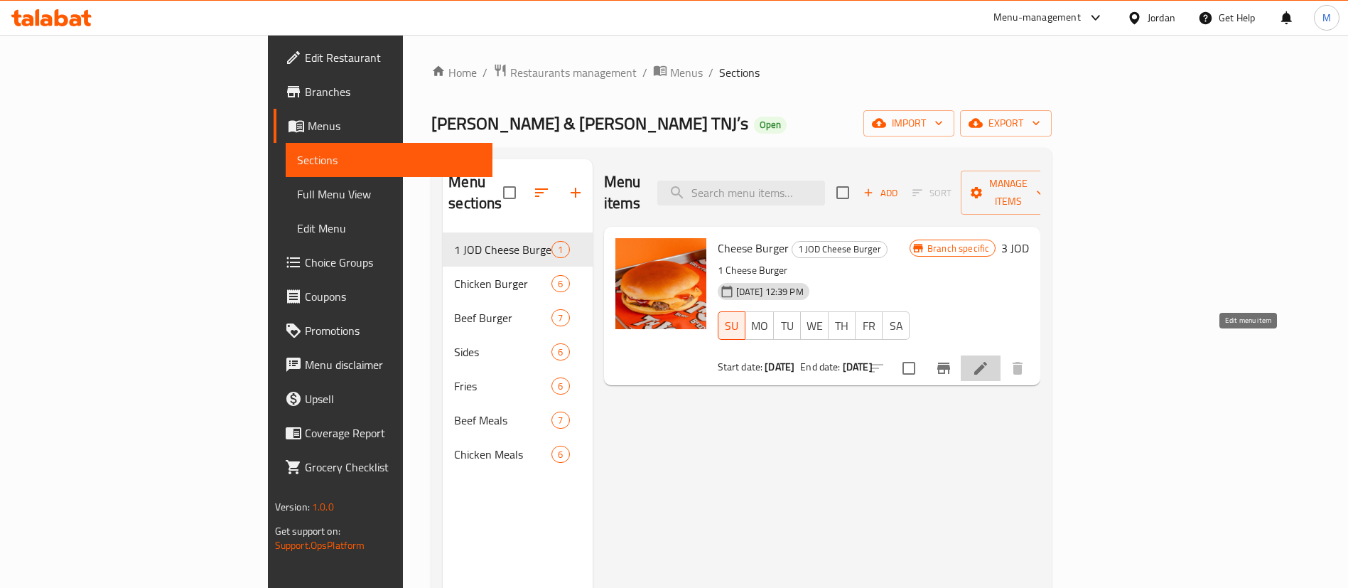
click at [987, 362] on icon at bounding box center [980, 368] width 13 height 13
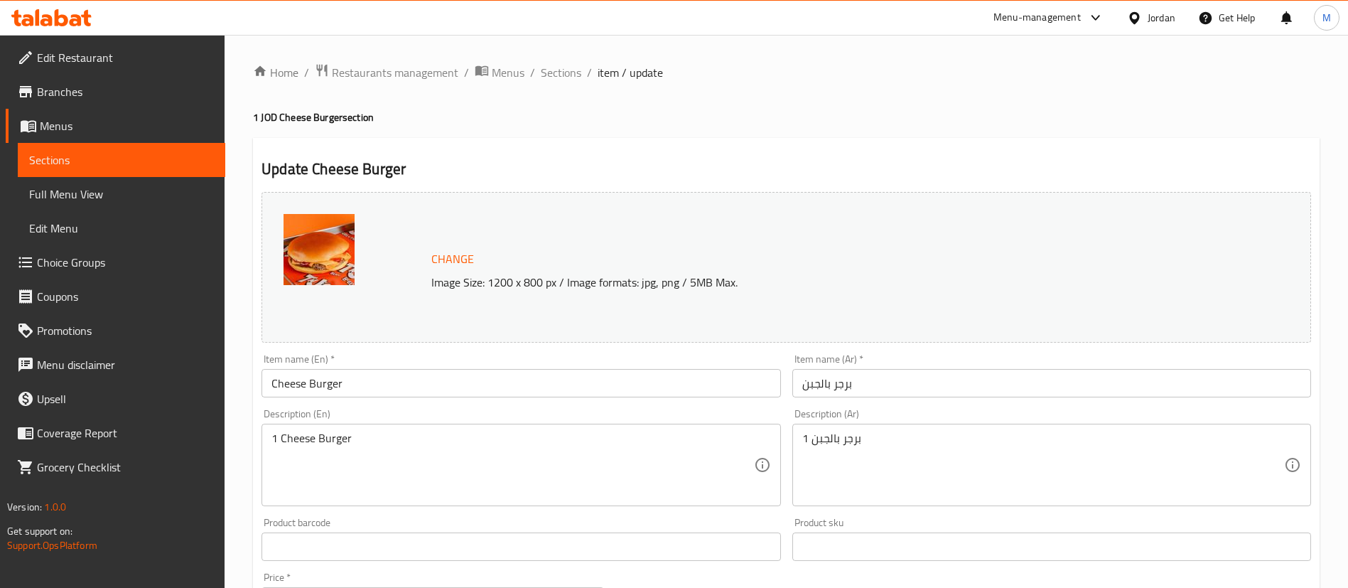
scroll to position [437, 0]
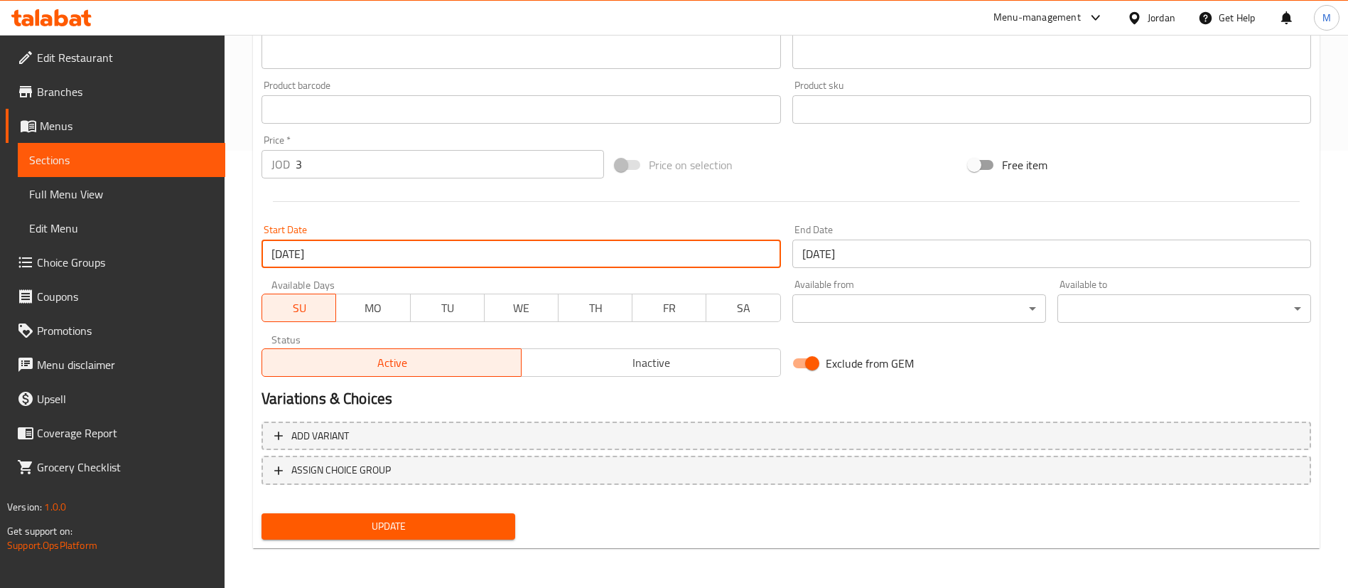
click at [622, 254] on input "[DATE]" at bounding box center [521, 253] width 519 height 28
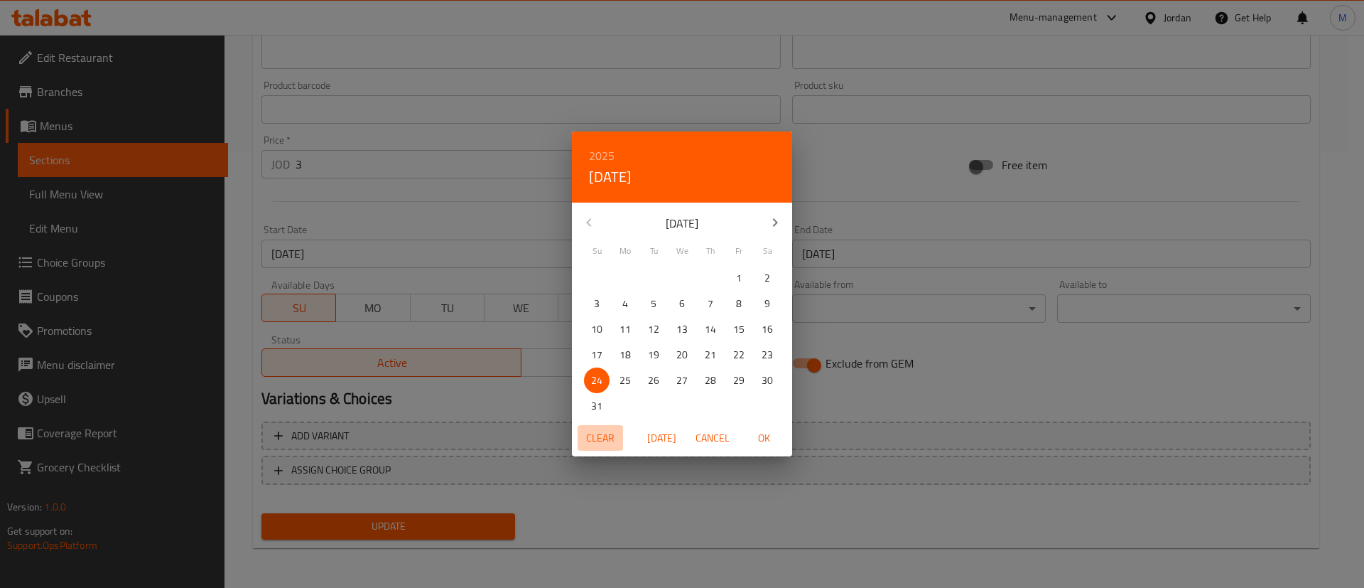
click at [601, 437] on span "Clear" at bounding box center [600, 438] width 34 height 18
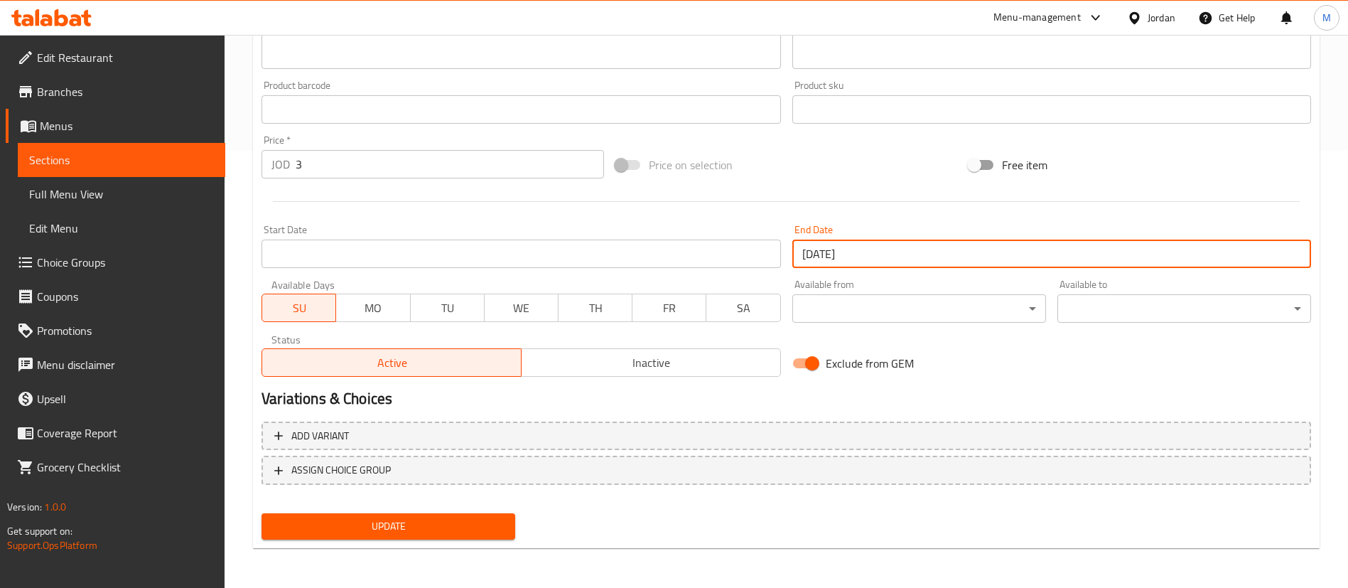
click at [827, 255] on input "[DATE]" at bounding box center [1051, 253] width 519 height 28
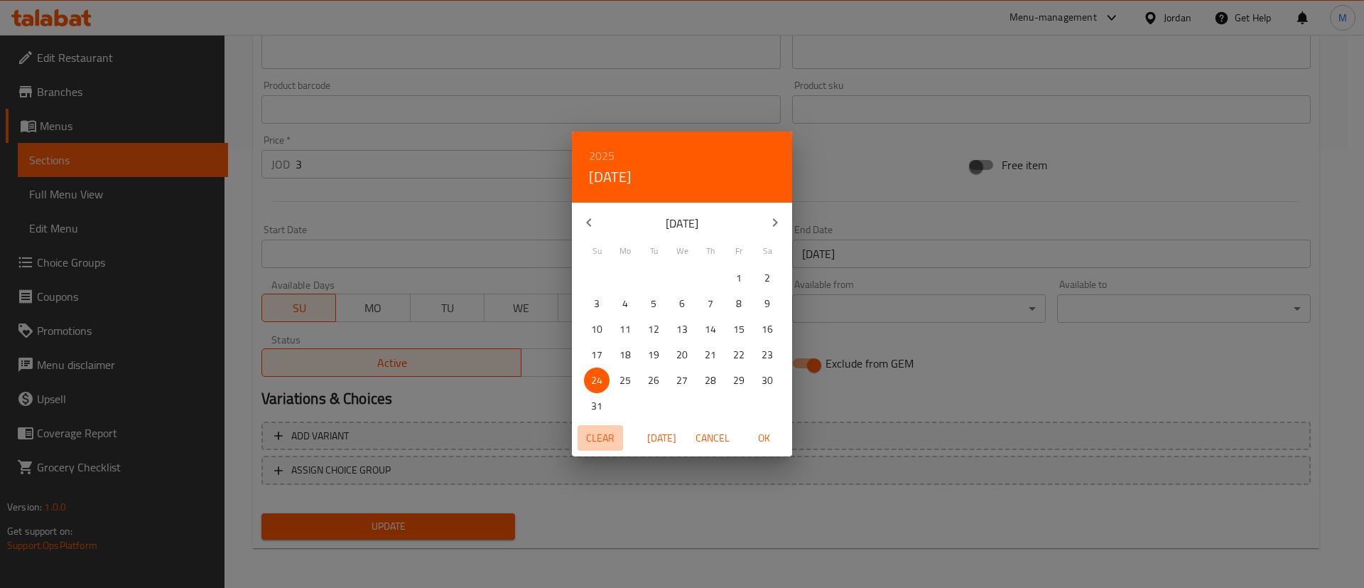
click at [605, 432] on span "Clear" at bounding box center [600, 438] width 34 height 18
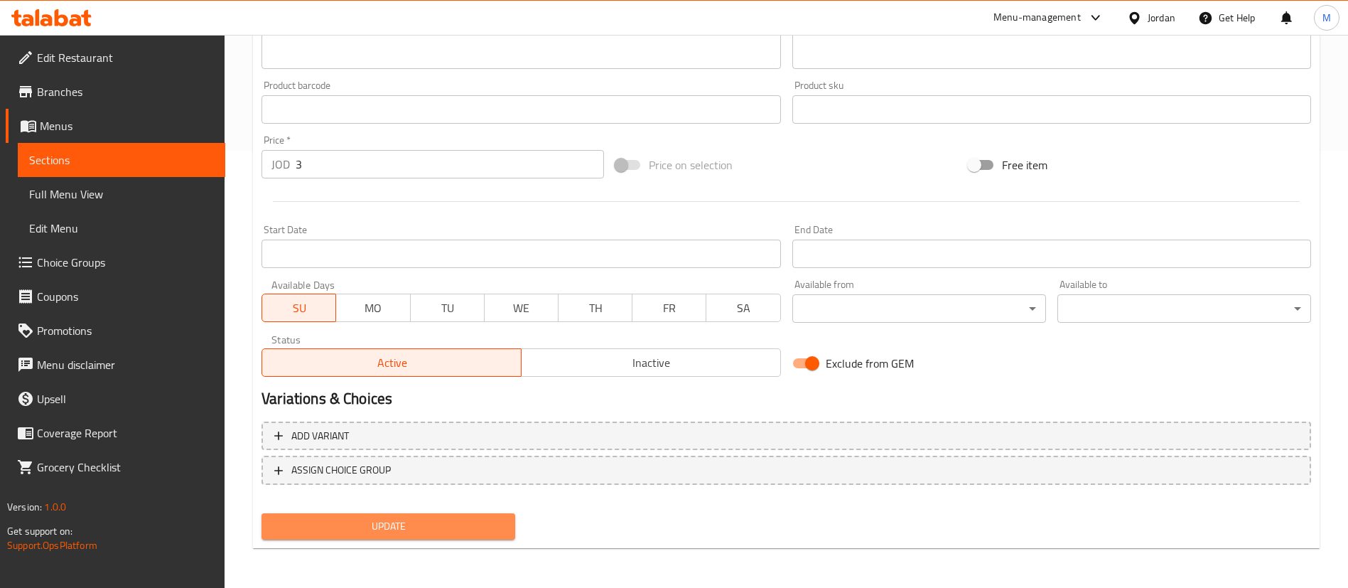
click at [424, 523] on span "Update" at bounding box center [388, 526] width 231 height 18
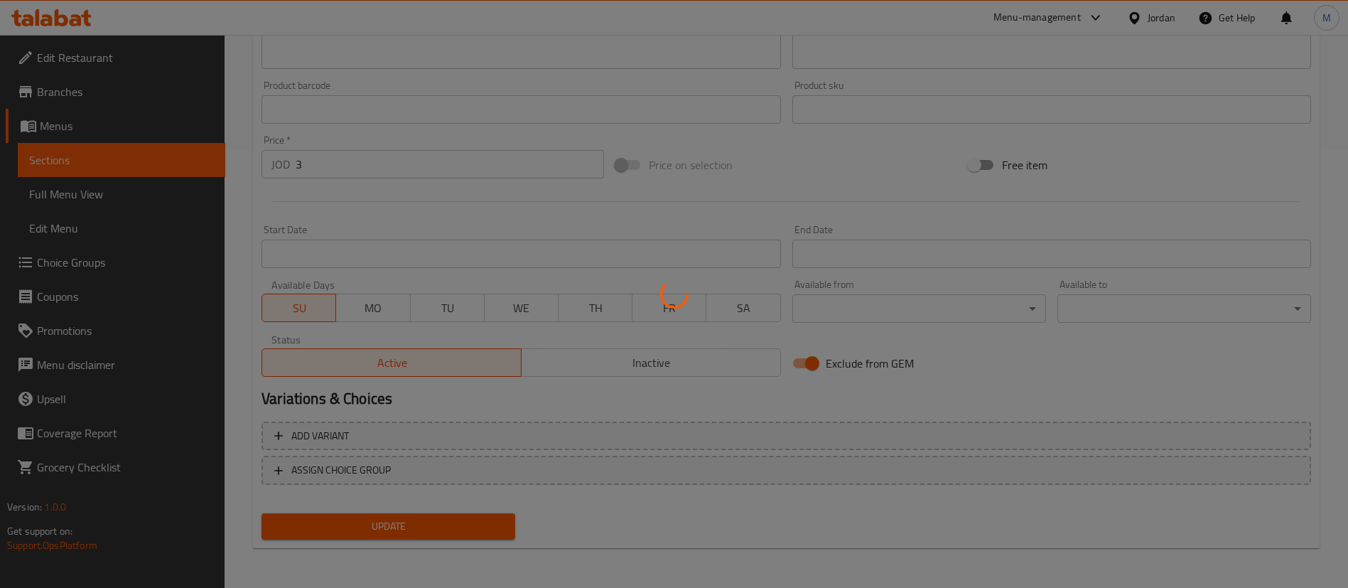
scroll to position [0, 0]
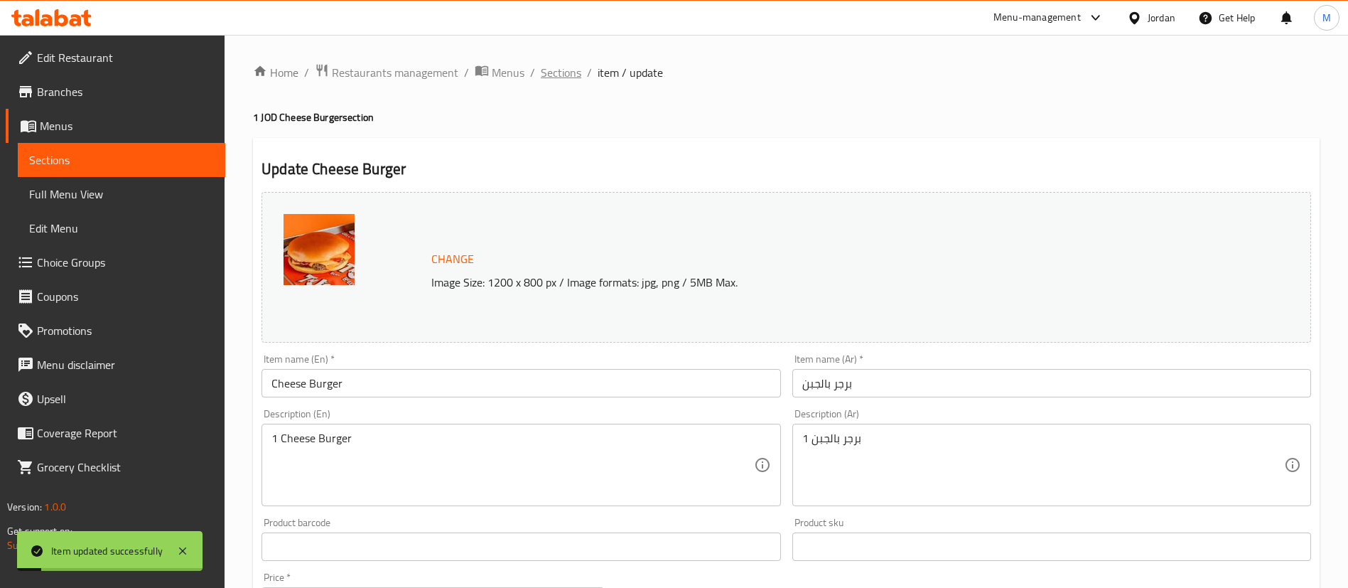
click at [552, 65] on span "Sections" at bounding box center [561, 72] width 41 height 17
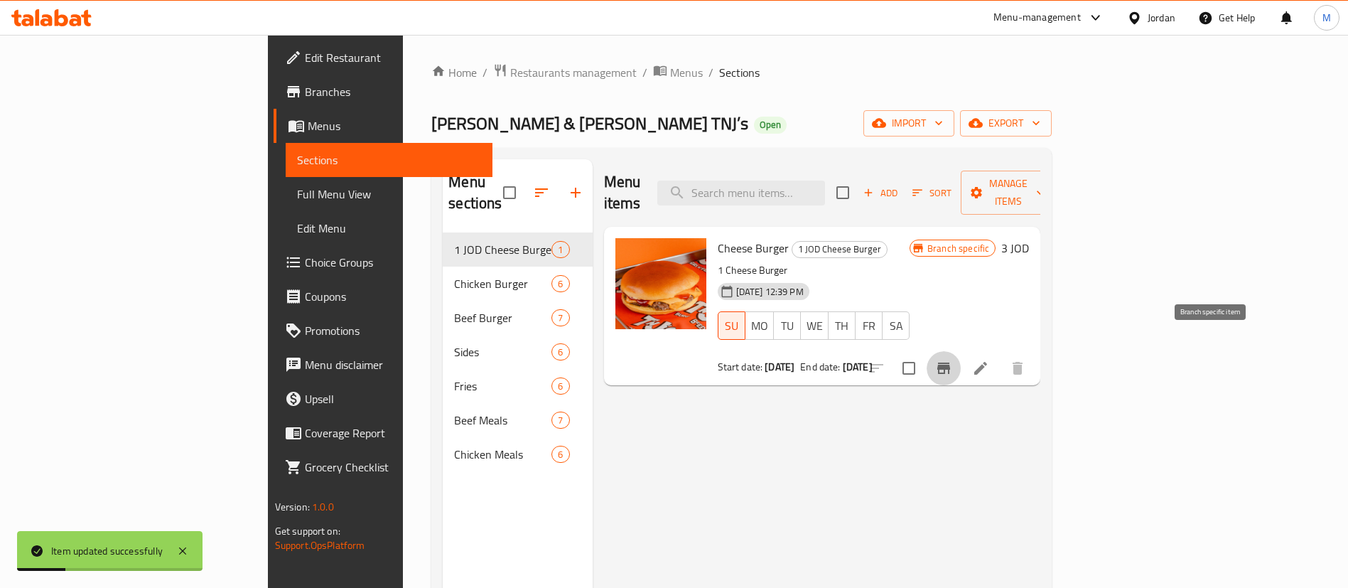
click at [950, 362] on icon "Branch-specific-item" at bounding box center [943, 367] width 13 height 11
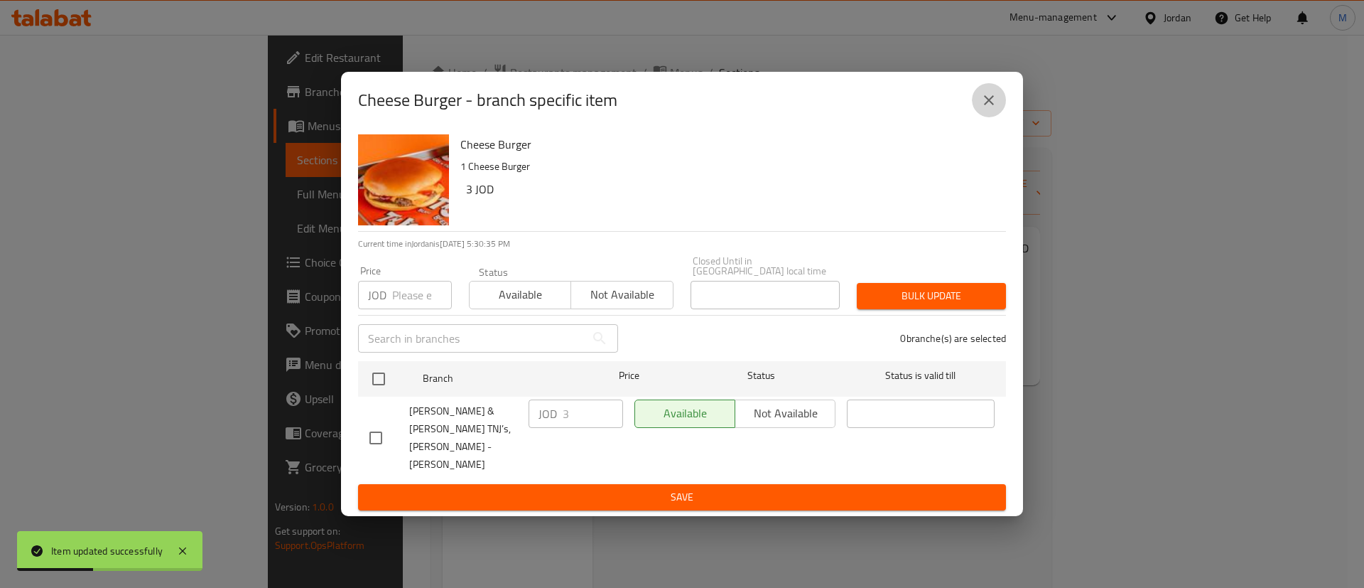
click at [993, 112] on button "close" at bounding box center [989, 100] width 34 height 34
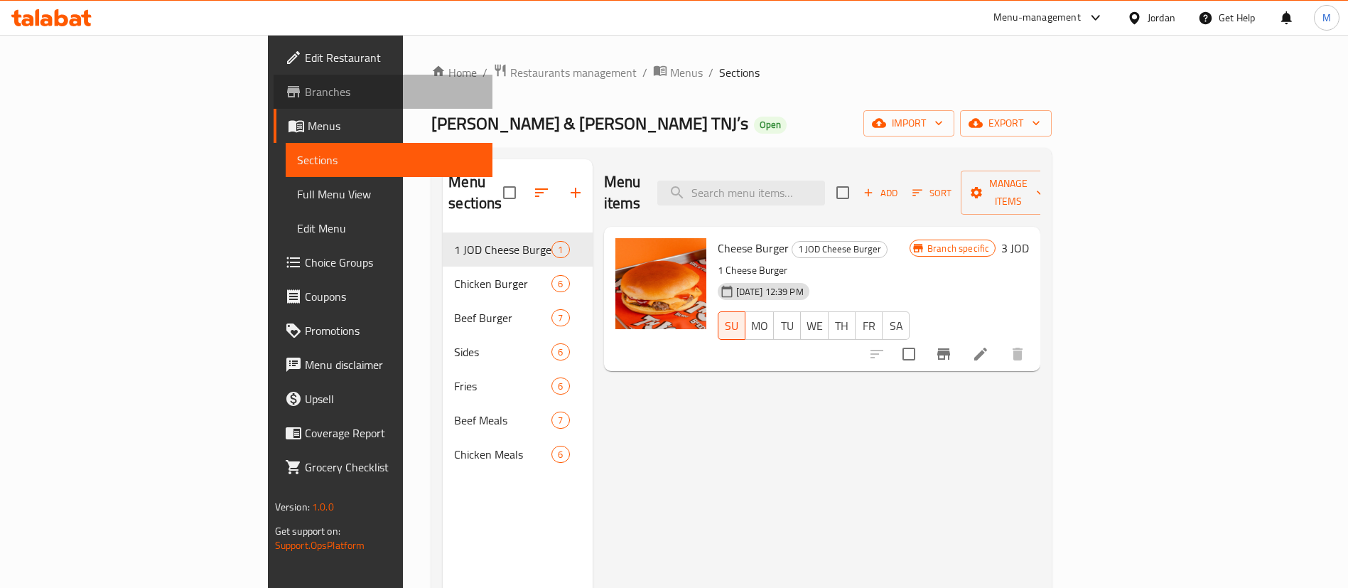
click at [305, 83] on span "Branches" at bounding box center [393, 91] width 177 height 17
